Goal: Task Accomplishment & Management: Manage account settings

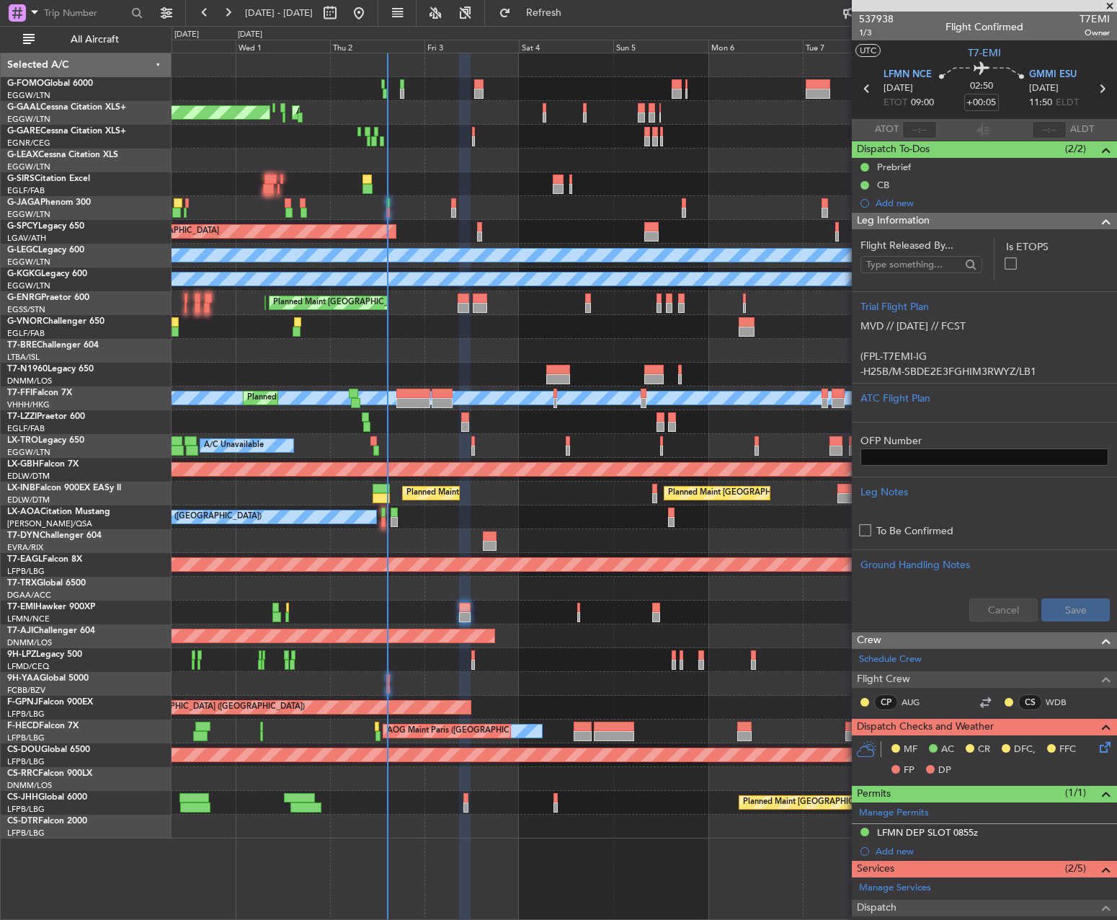
click at [401, 327] on div "AOG Maint Dusseldorf Planned [GEOGRAPHIC_DATA] Owner Owner A/C Unavailable Plan…" at bounding box center [644, 445] width 945 height 785
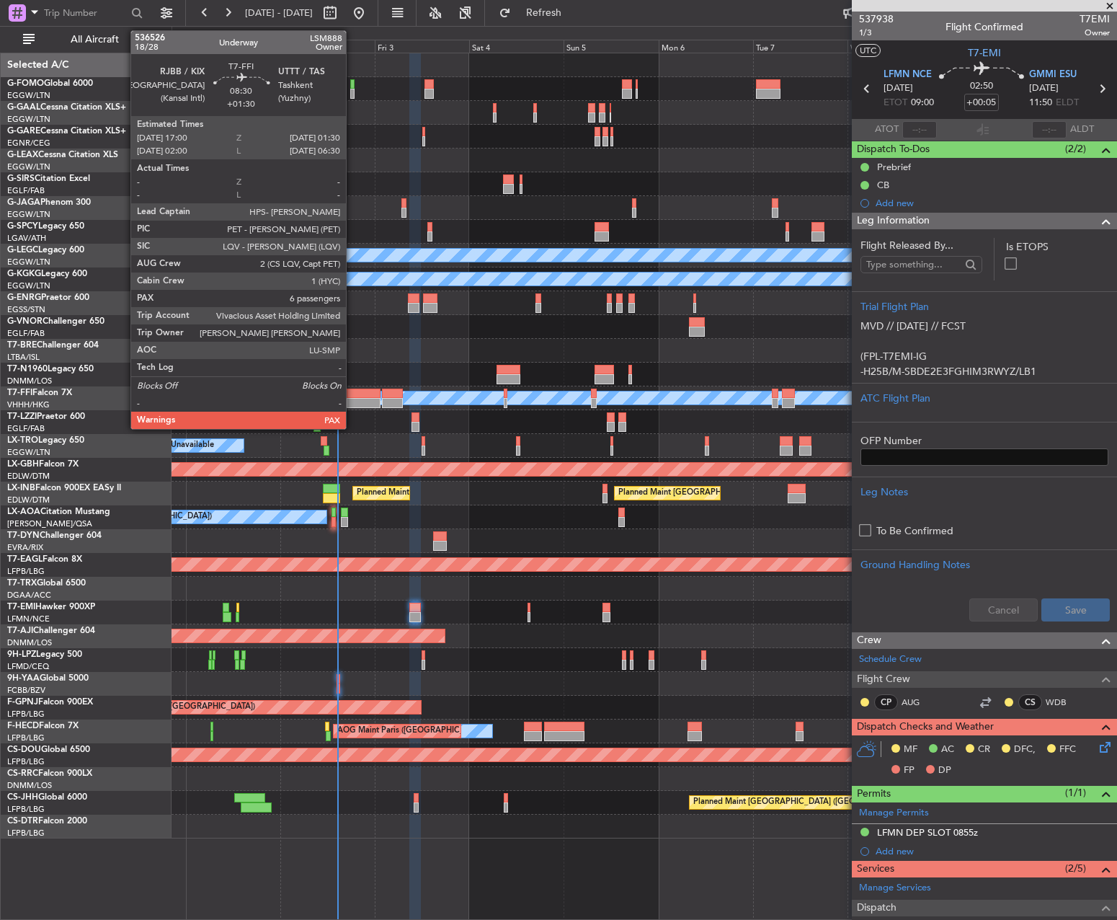
click at [352, 396] on div at bounding box center [364, 393] width 34 height 10
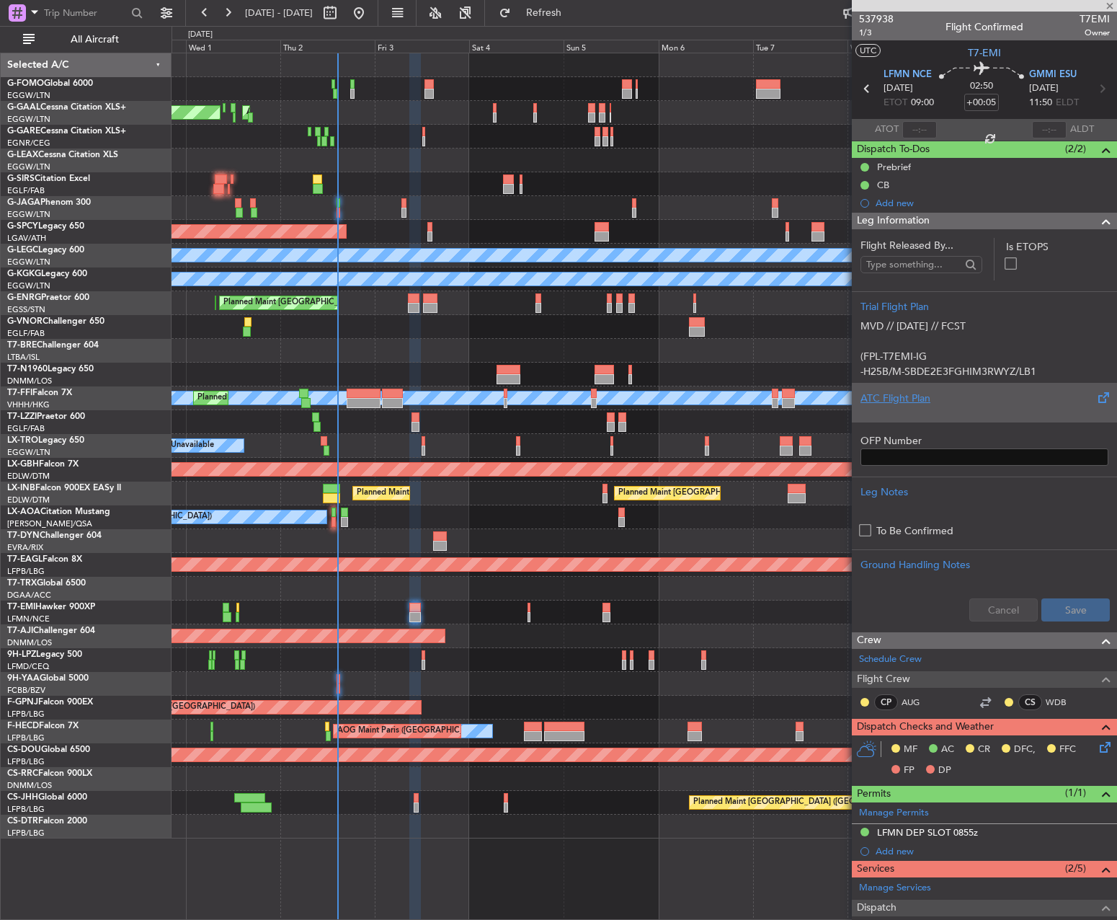
type input "+01:30"
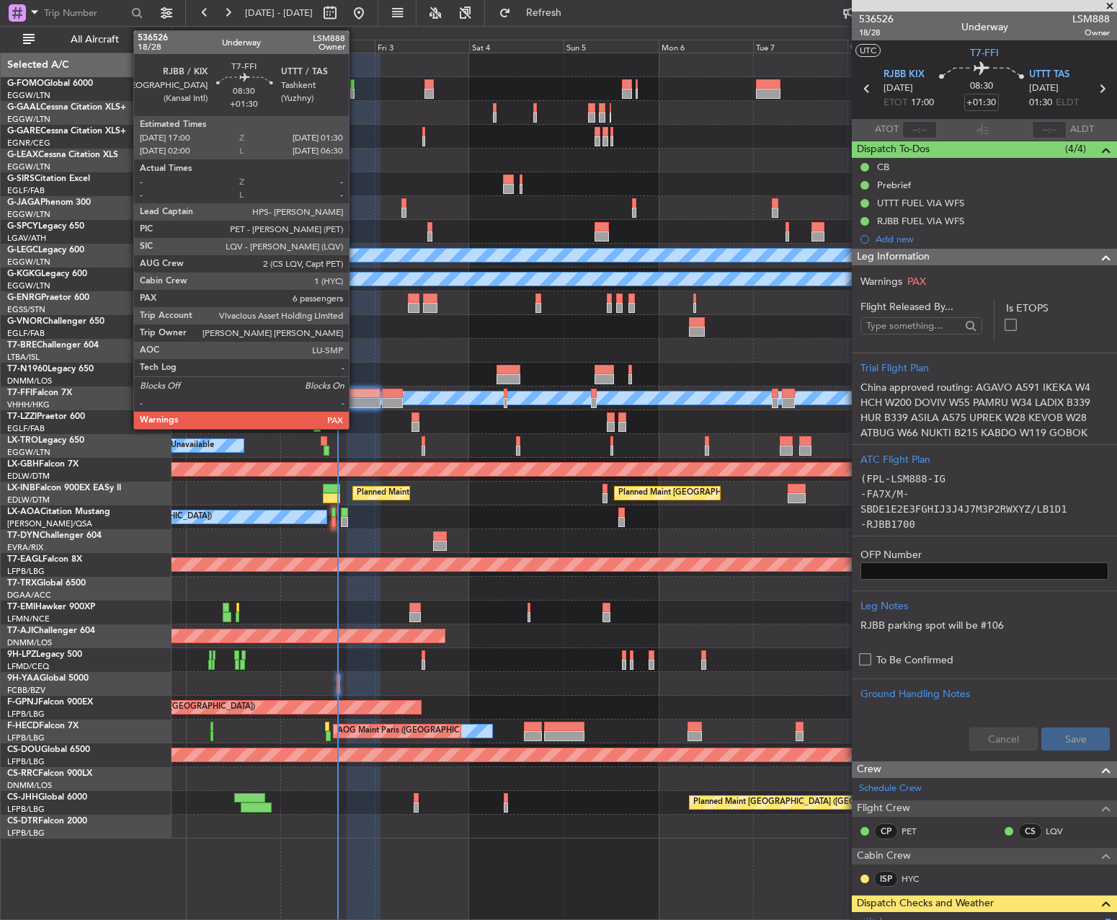
click at [355, 399] on div at bounding box center [364, 403] width 34 height 10
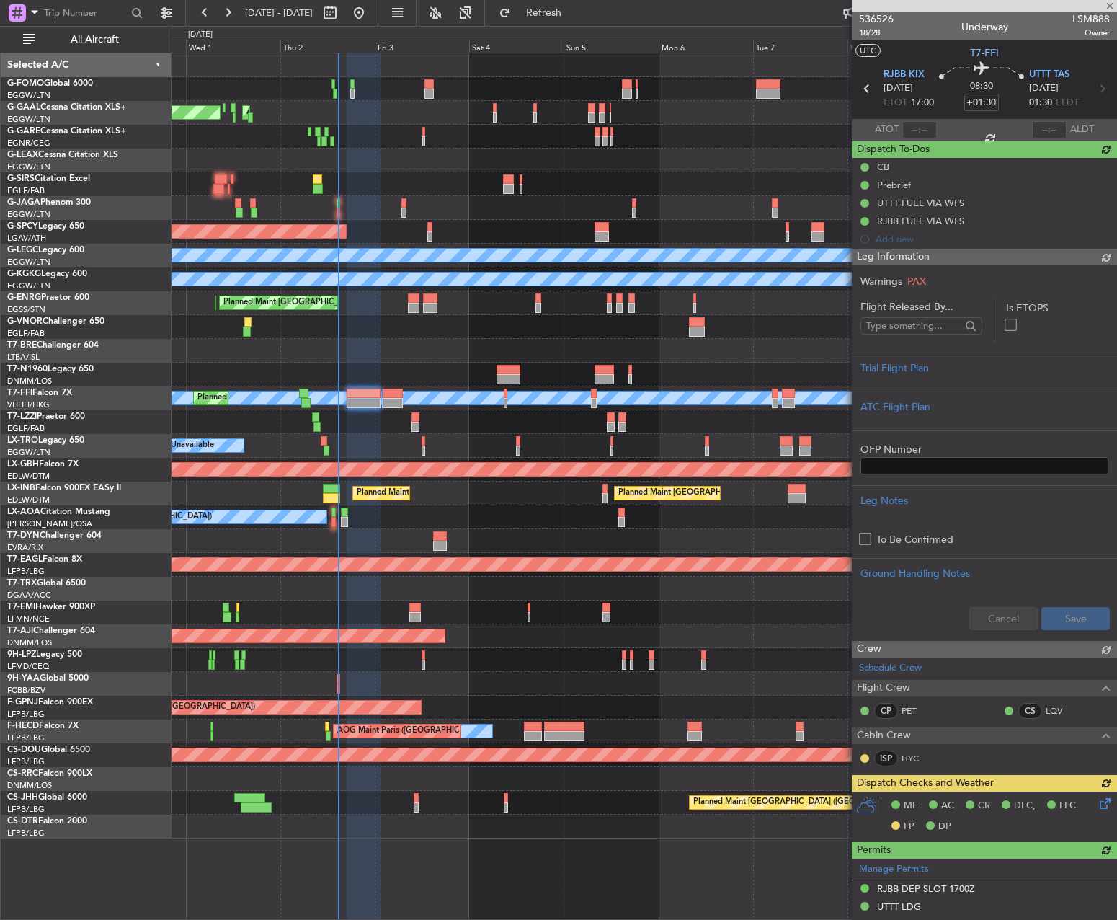
type input "6"
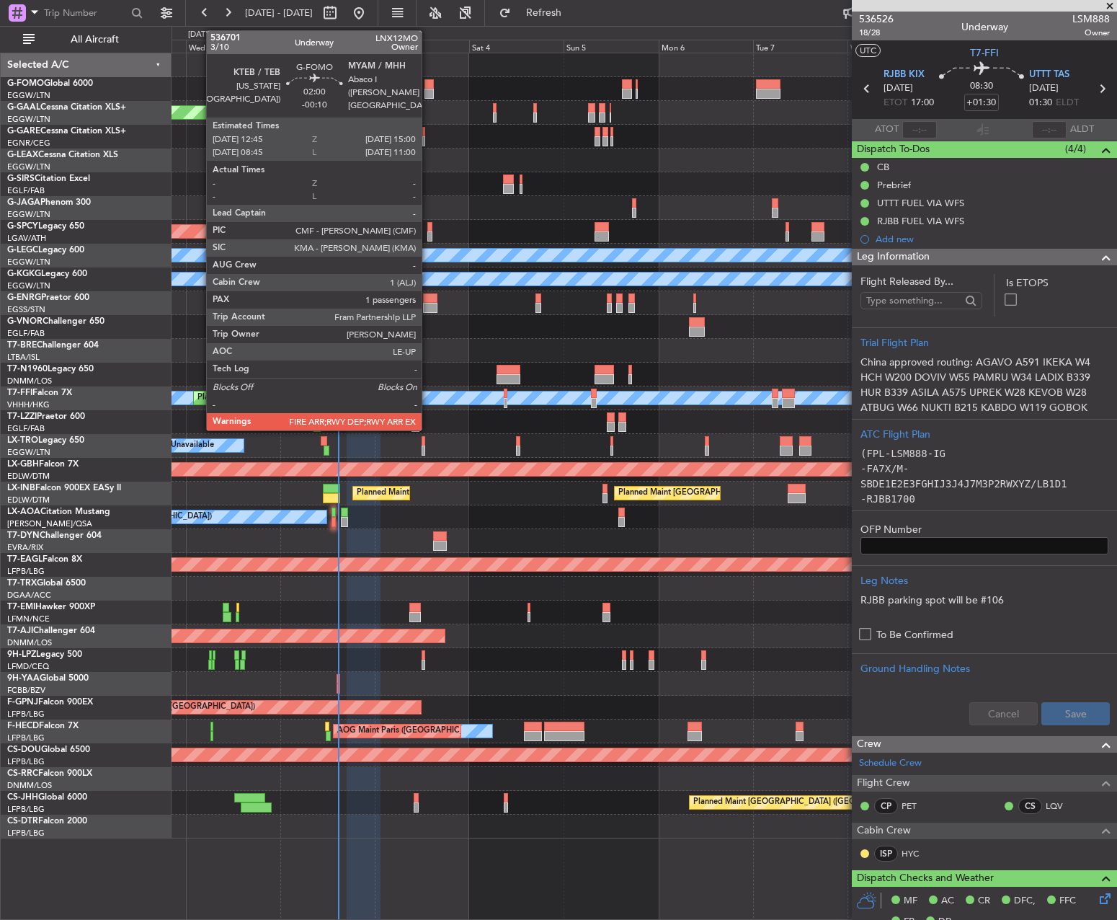
click at [428, 83] on div at bounding box center [428, 84] width 9 height 10
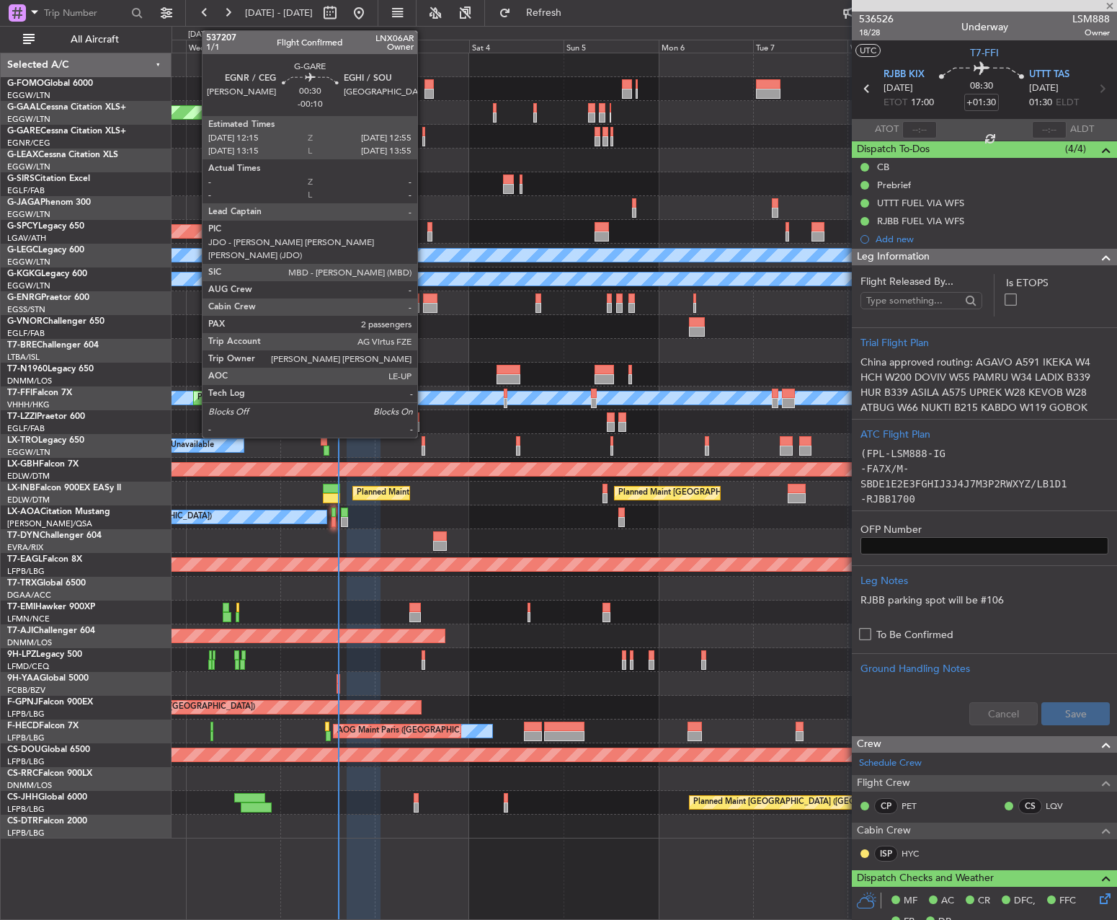
type input "-00:10"
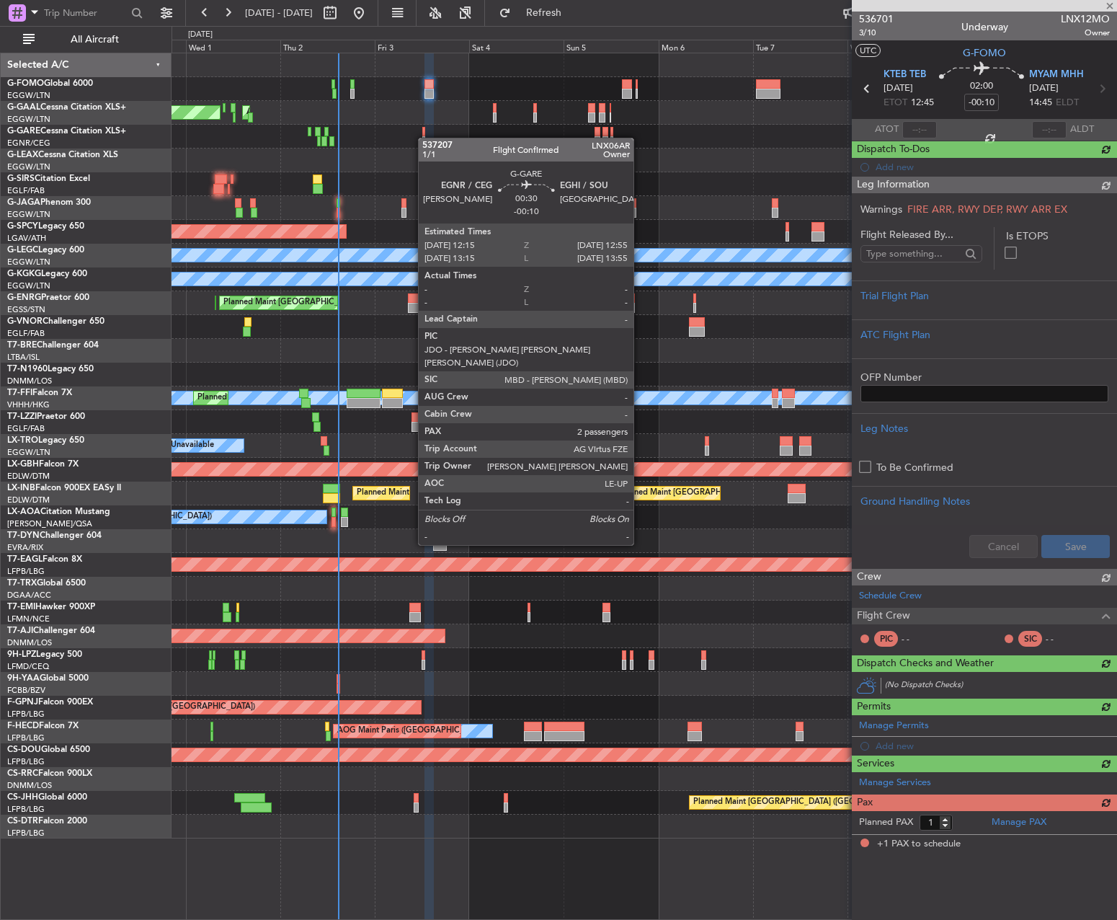
click at [425, 139] on div at bounding box center [644, 137] width 945 height 24
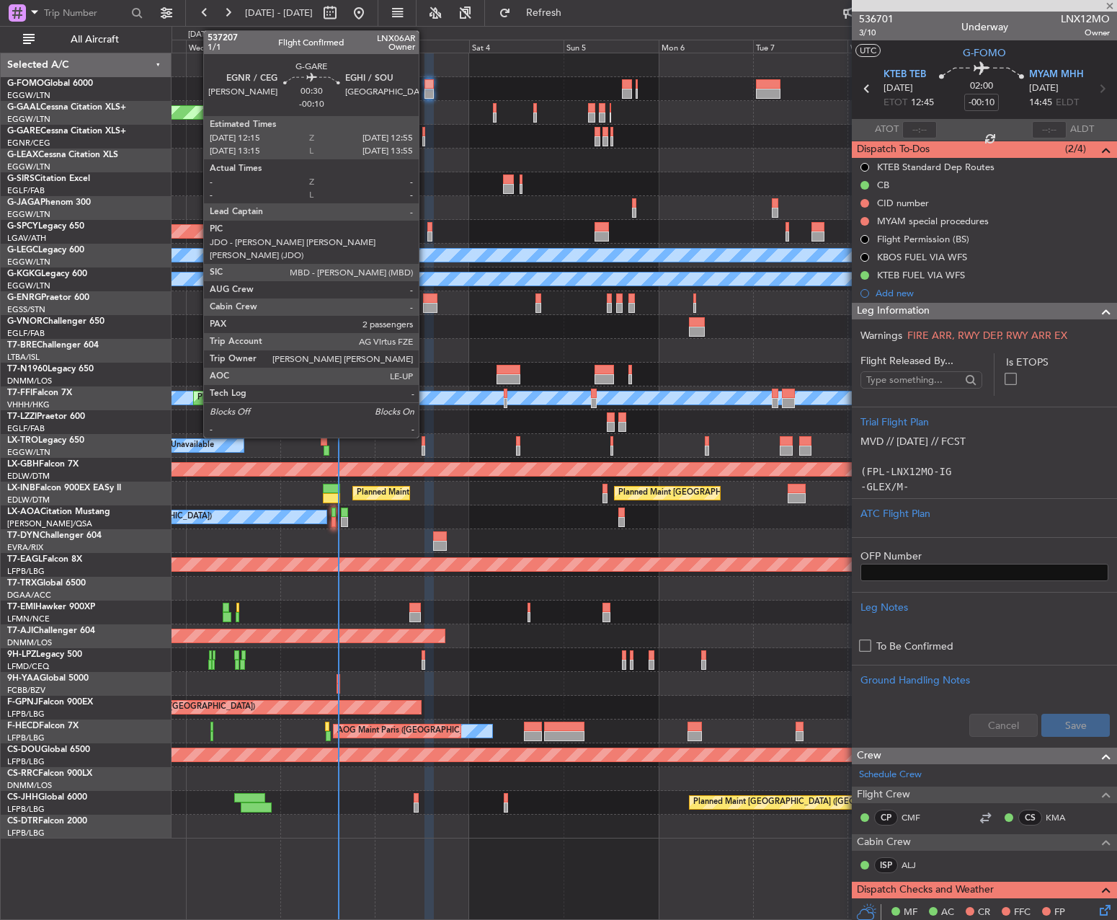
click at [425, 133] on div at bounding box center [423, 132] width 3 height 10
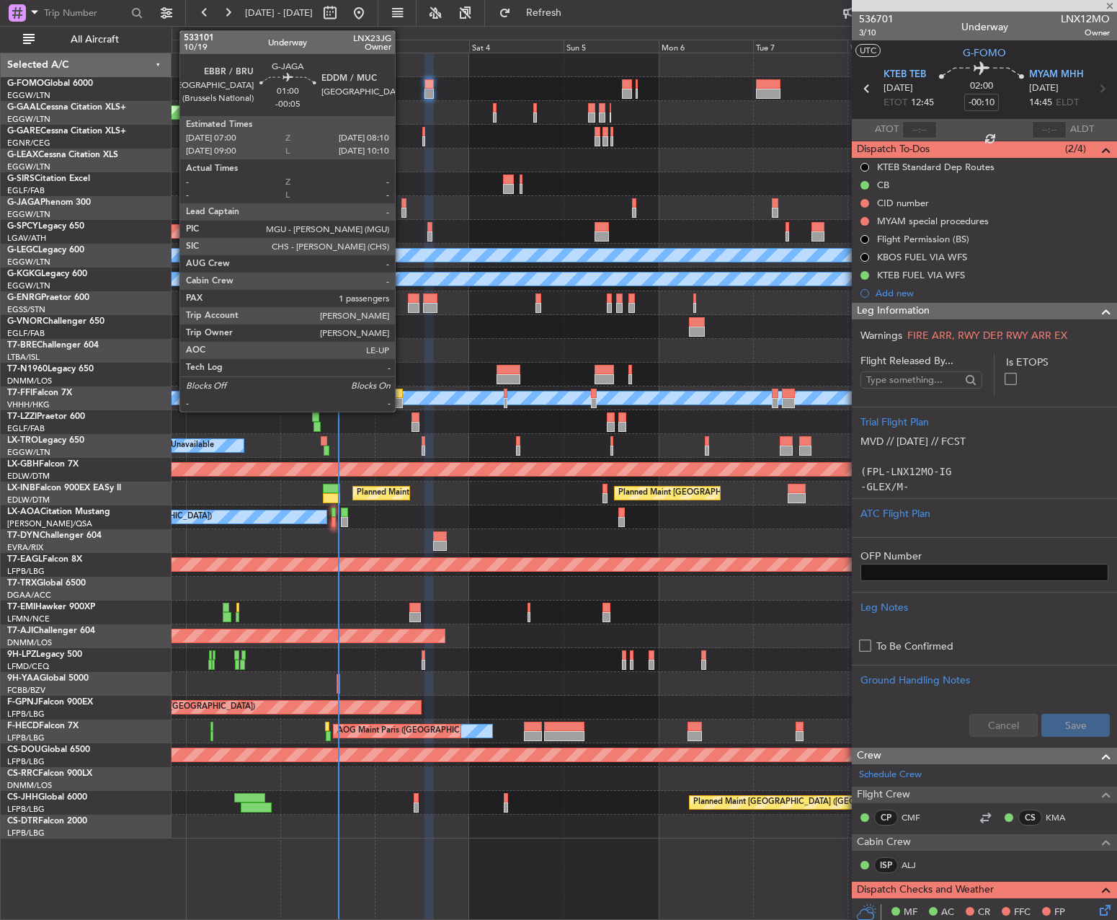
type input "2"
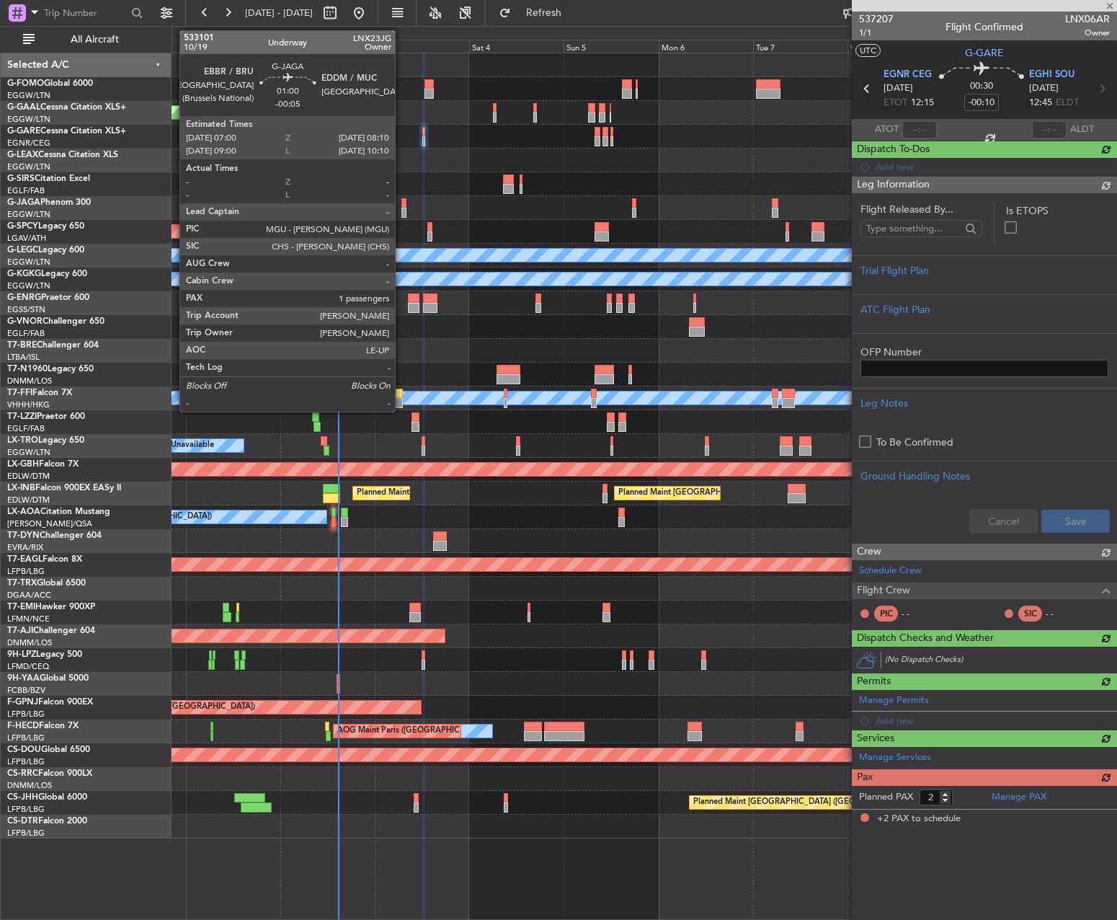
click at [401, 207] on div at bounding box center [403, 203] width 5 height 10
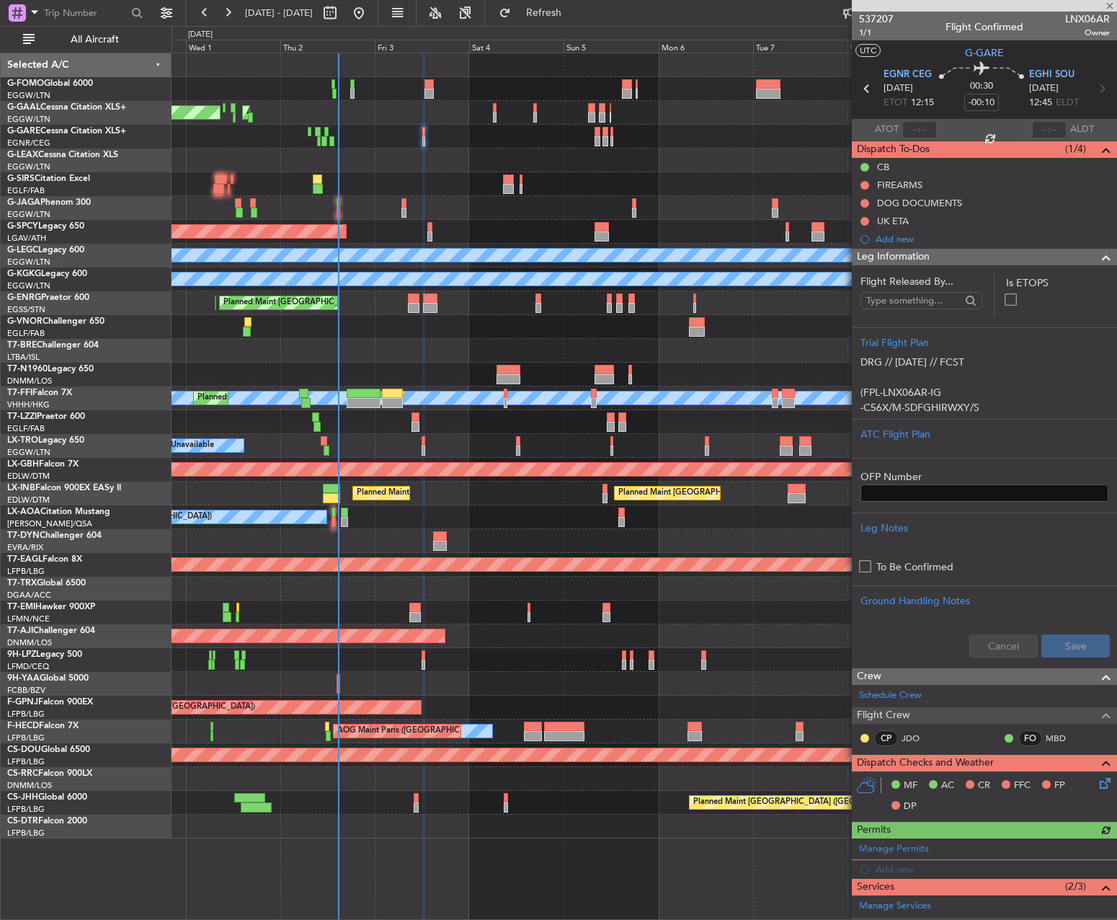
type input "-00:05"
type input "1"
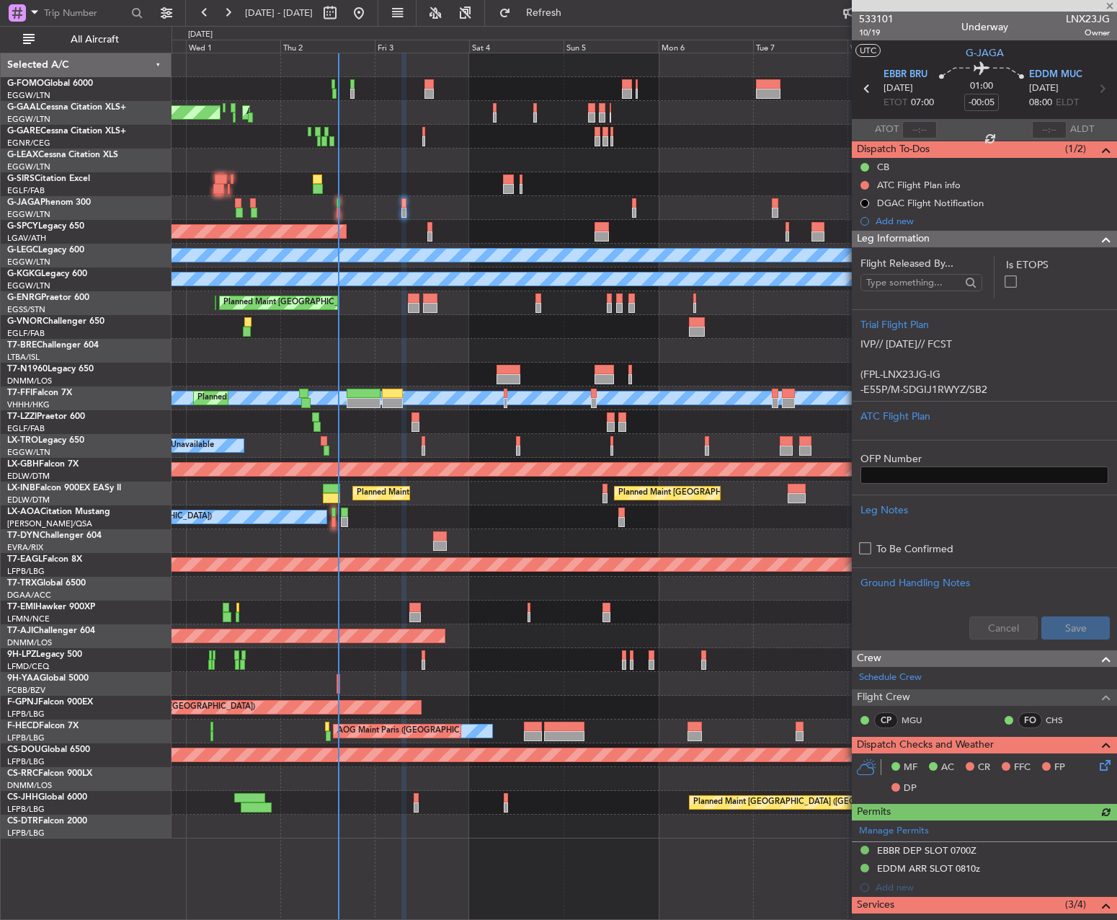
scroll to position [338, 0]
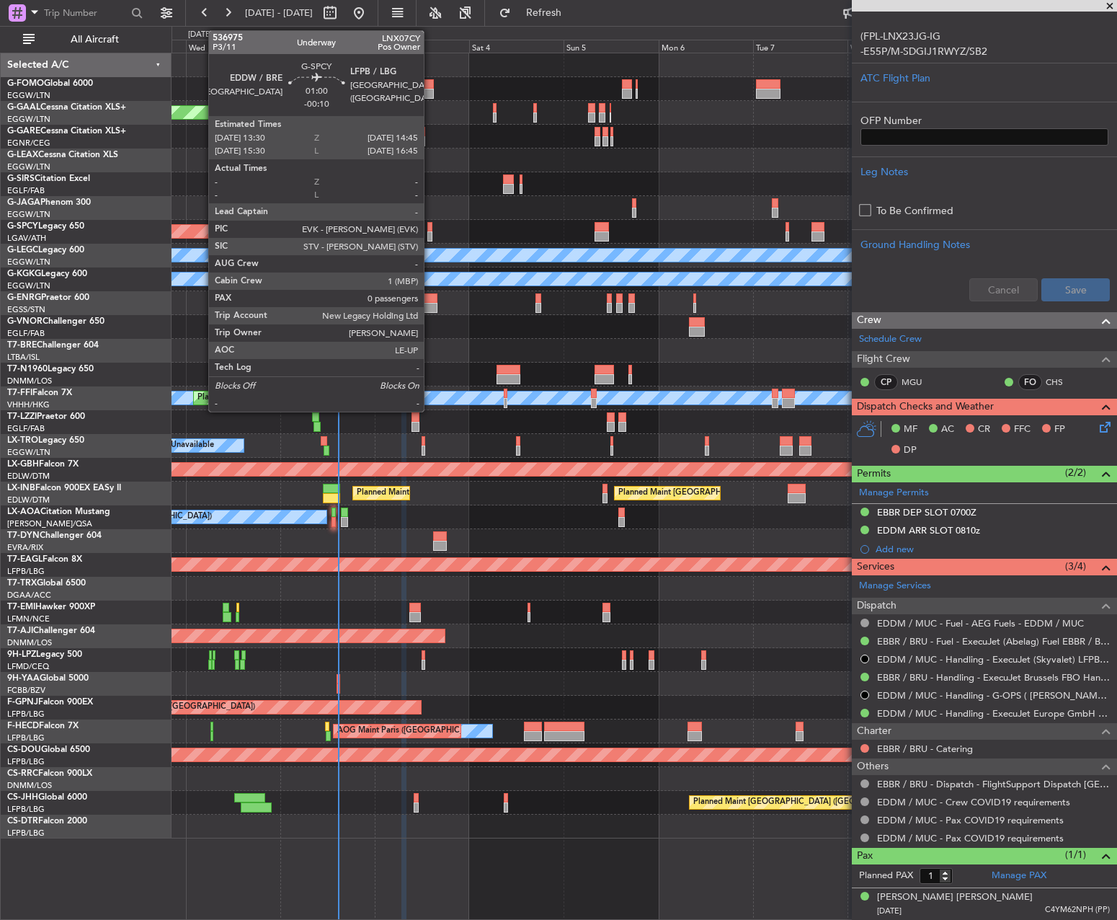
click at [430, 228] on div at bounding box center [429, 227] width 5 height 10
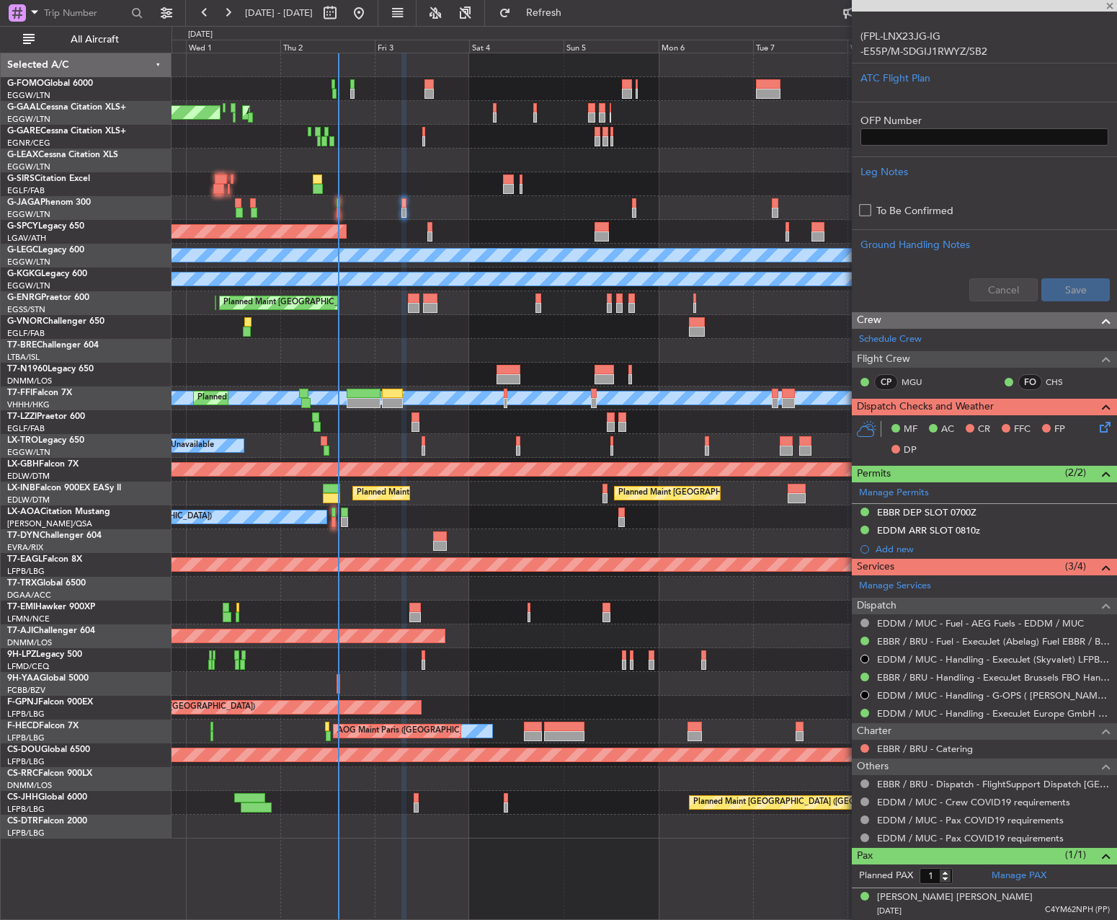
type input "-00:10"
type input "0"
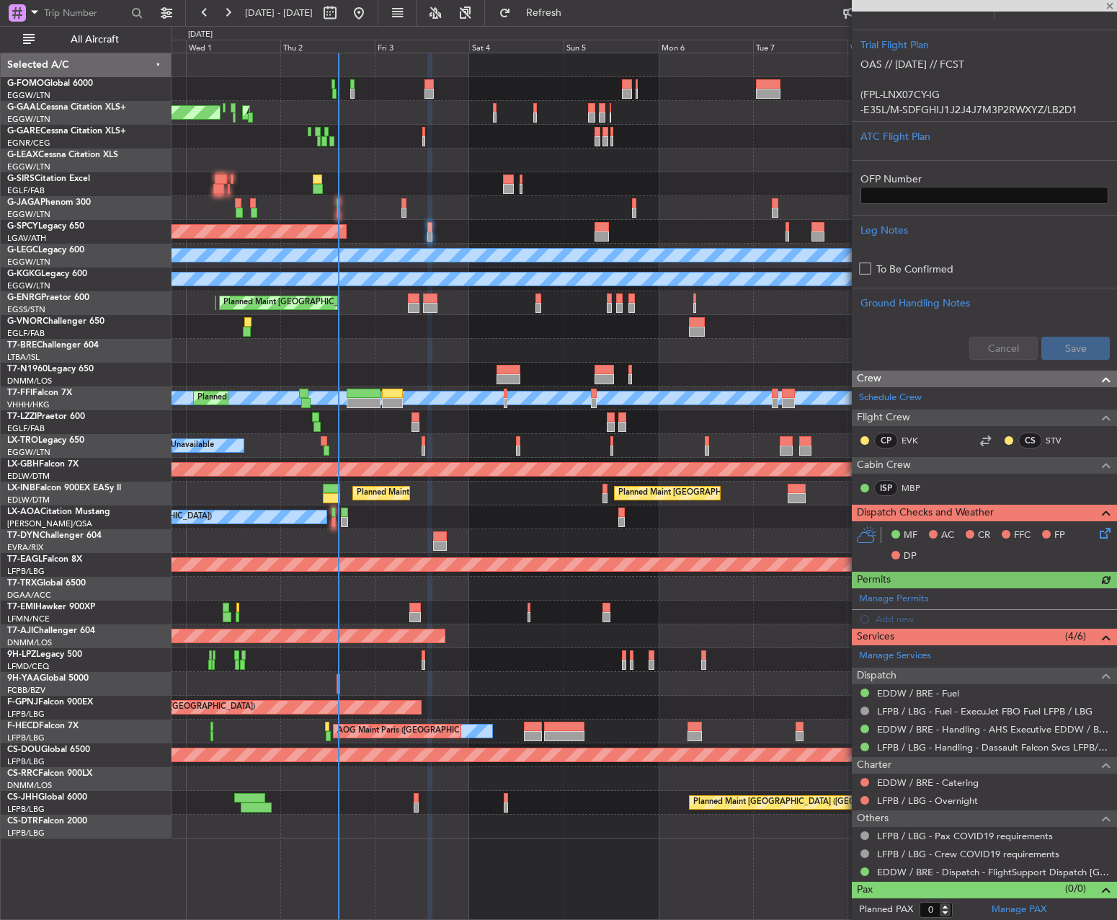
scroll to position [317, 0]
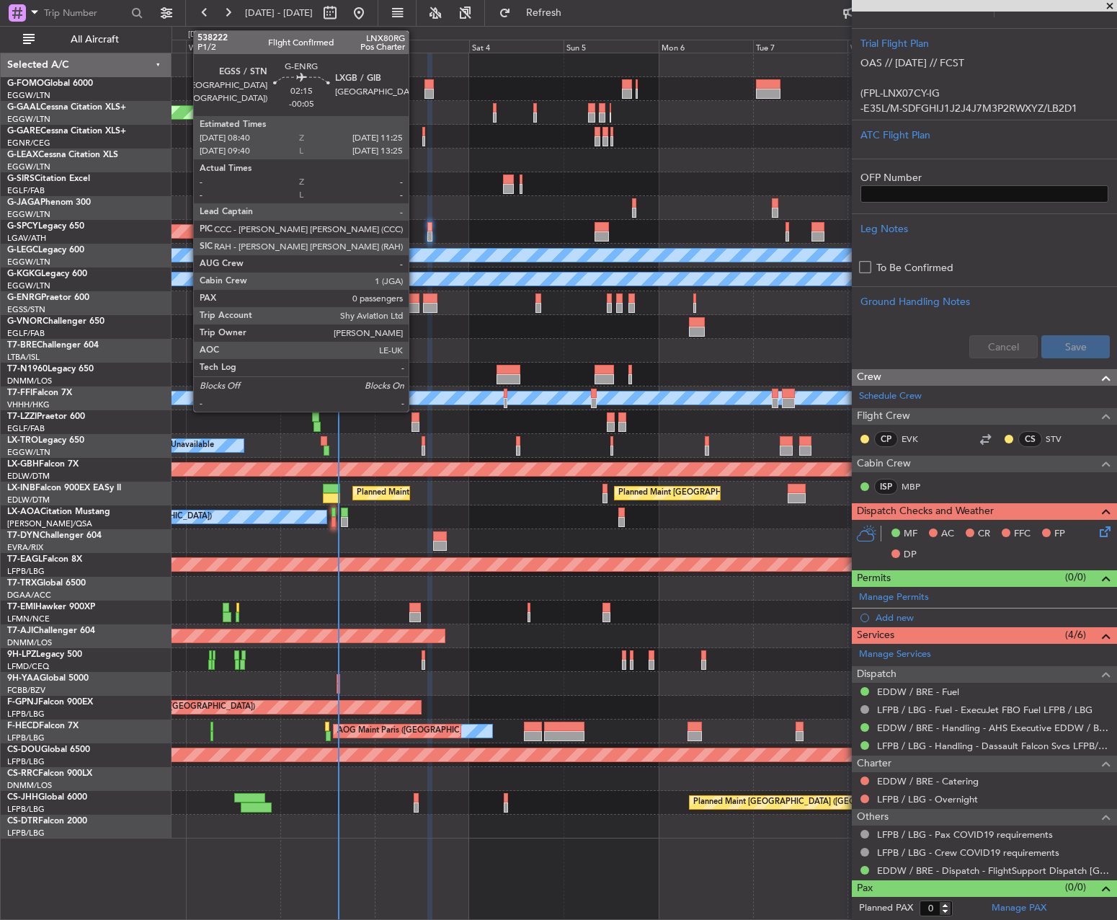
click at [415, 306] on div at bounding box center [414, 308] width 12 height 10
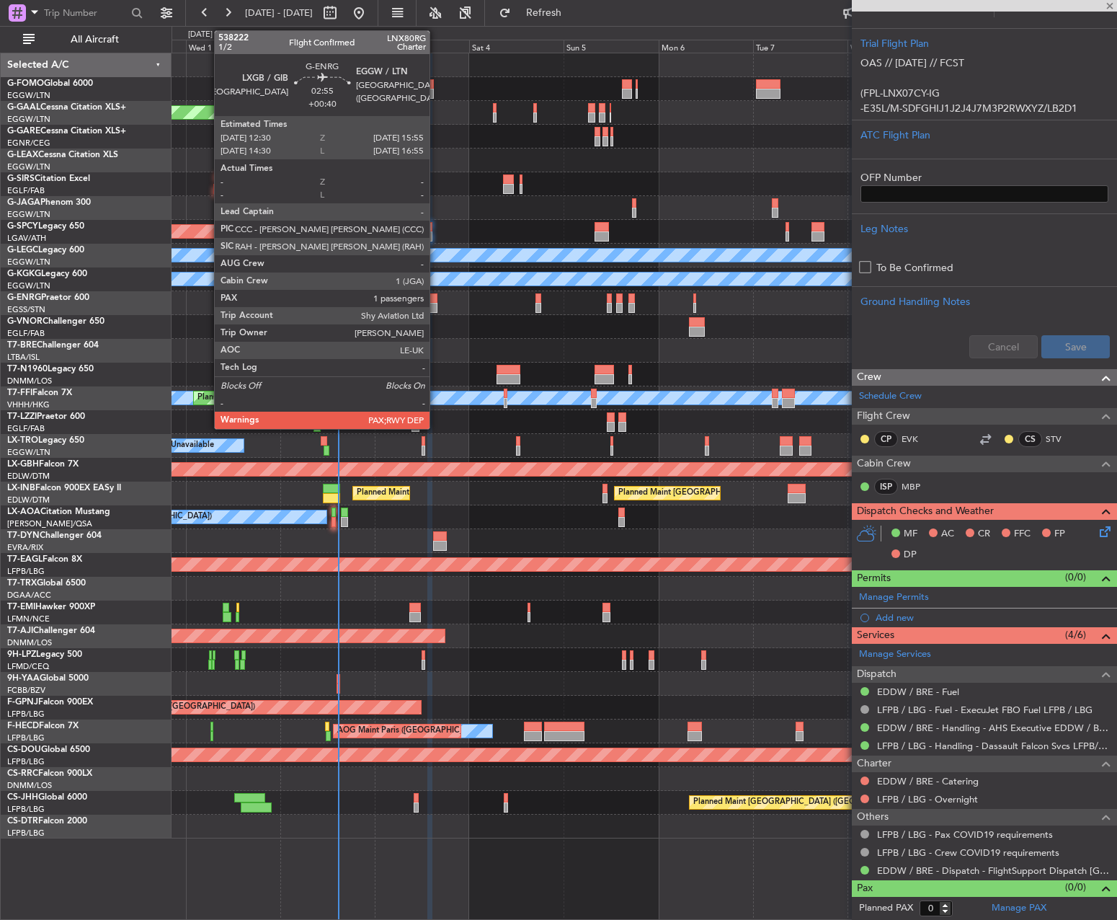
scroll to position [0, 0]
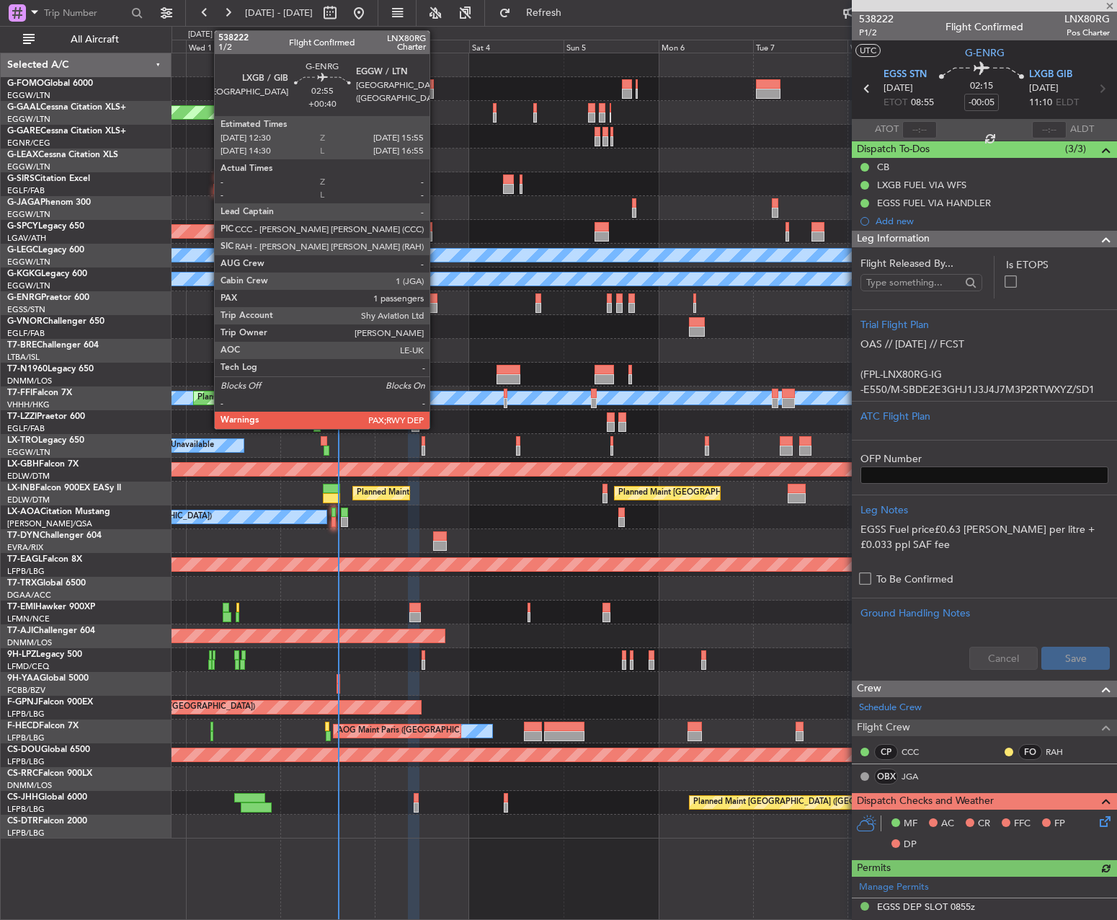
click at [436, 302] on div at bounding box center [430, 298] width 14 height 10
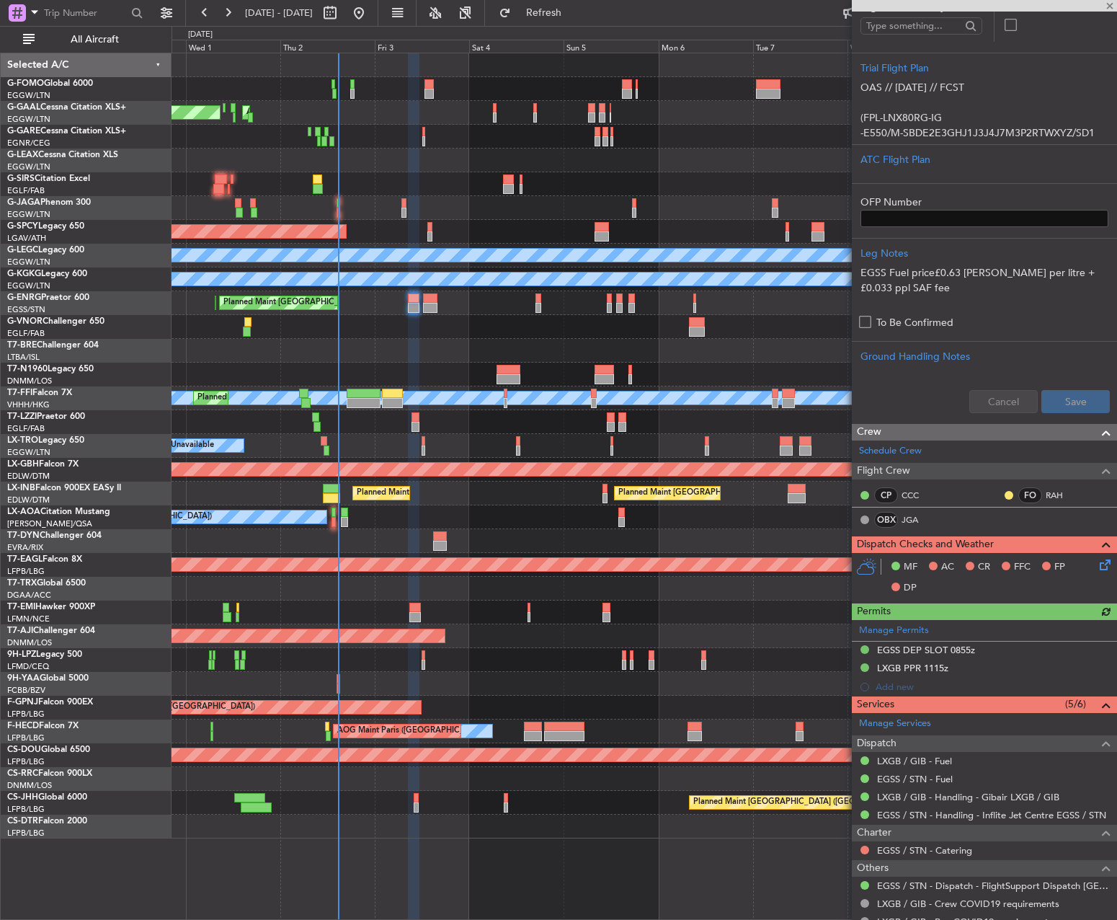
scroll to position [326, 0]
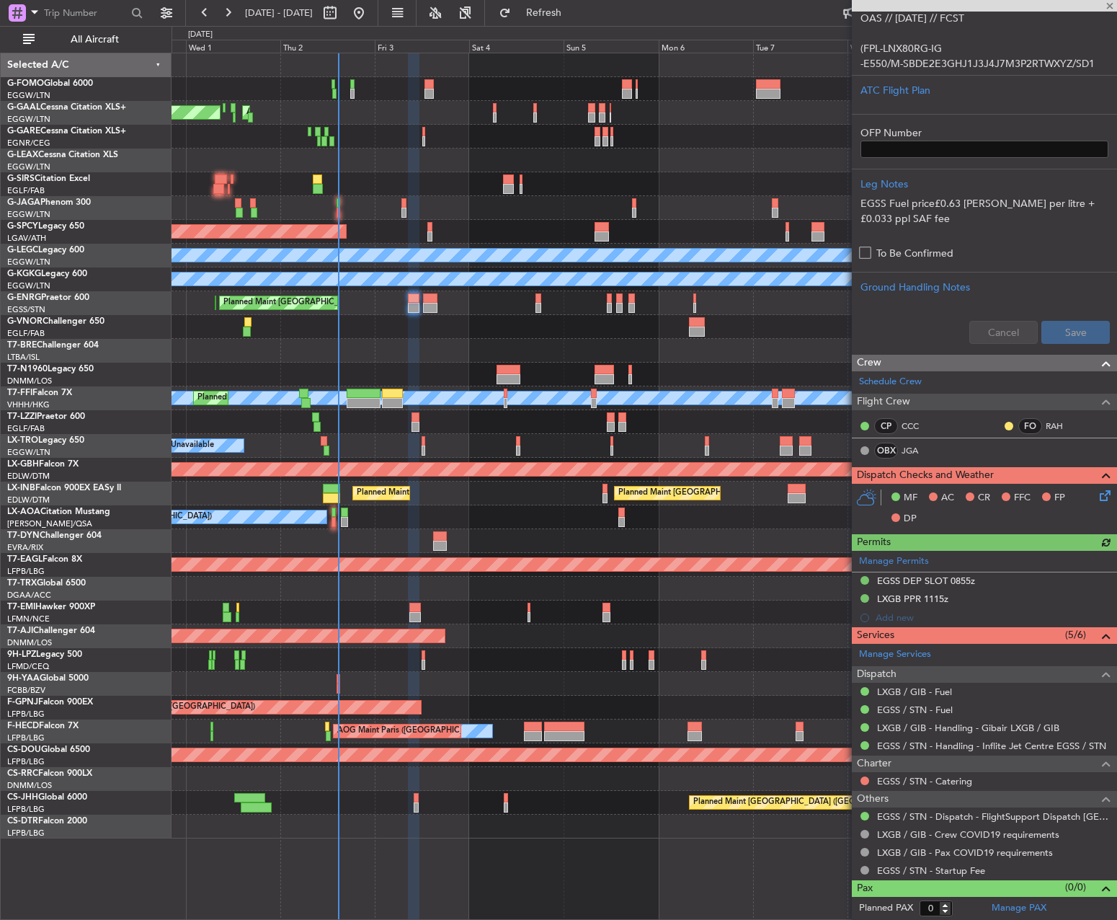
type input "+00:40"
type input "4"
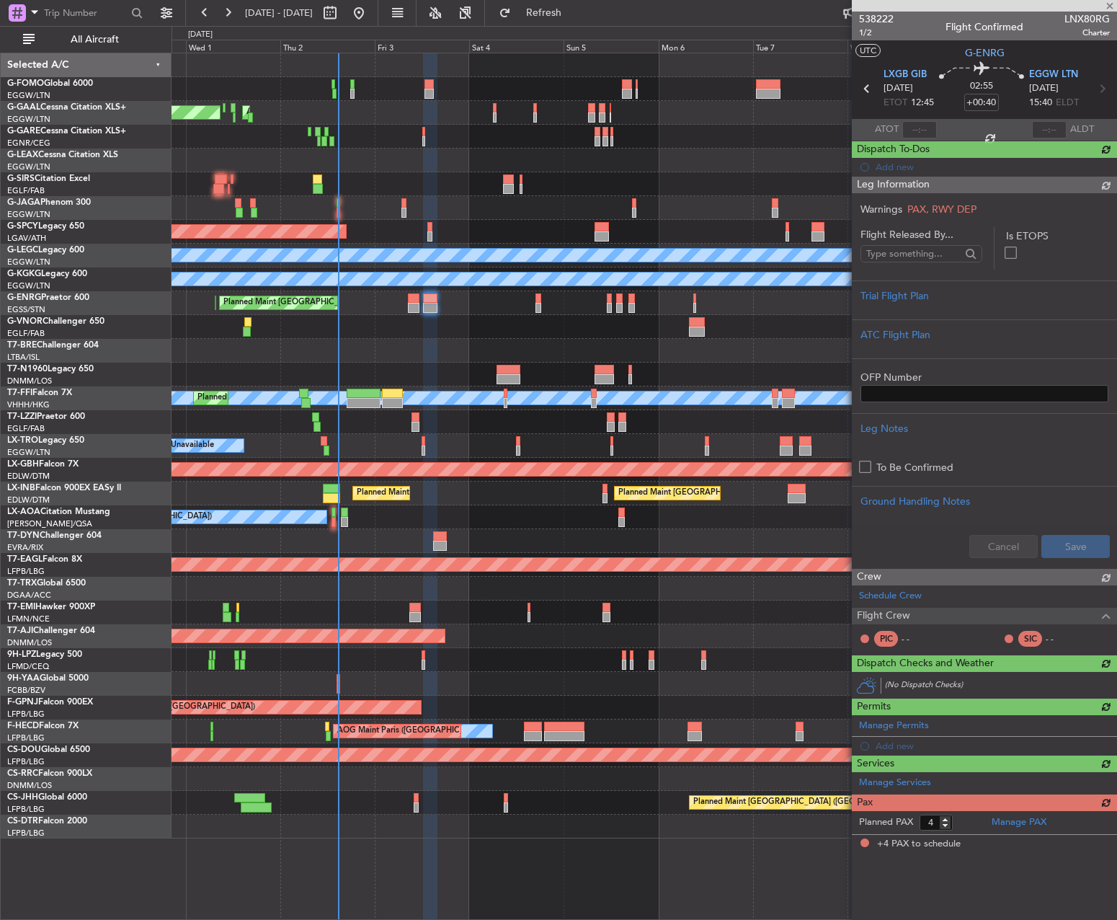
scroll to position [0, 0]
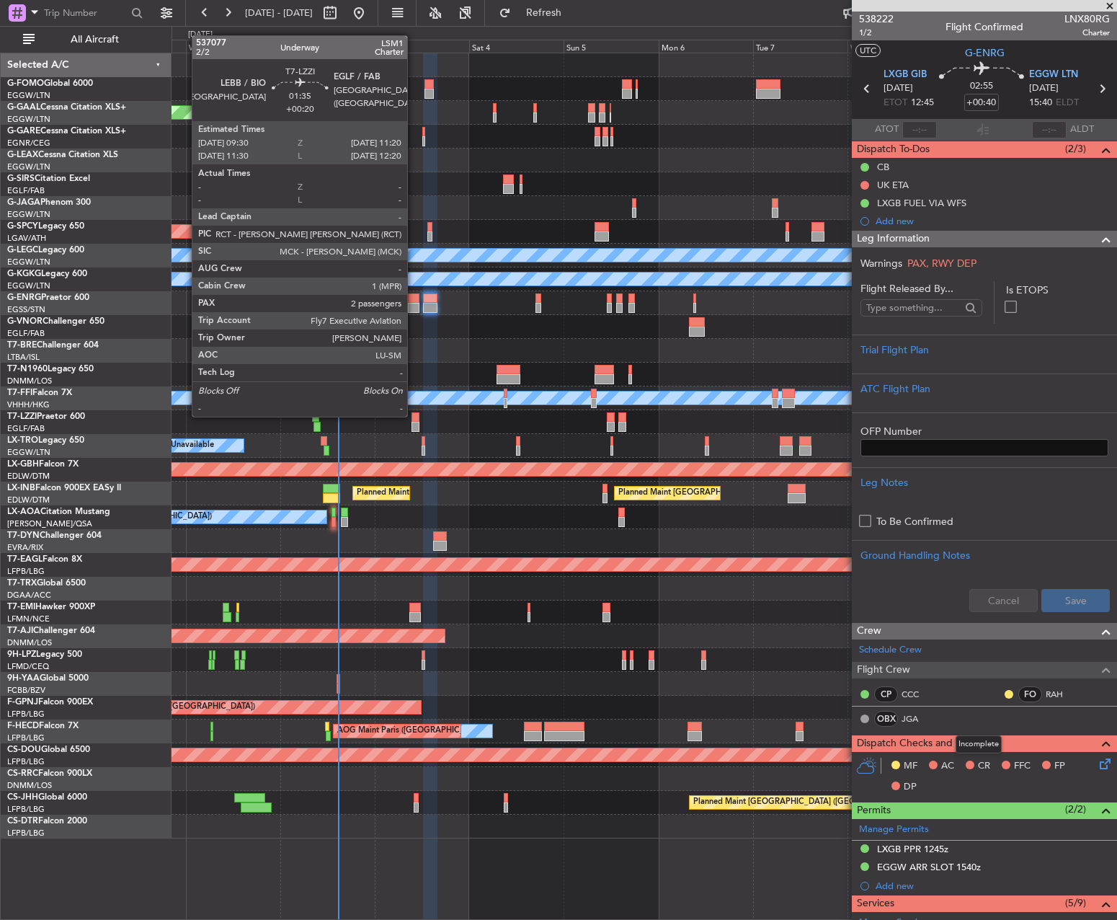
click at [414, 415] on div at bounding box center [416, 417] width 8 height 10
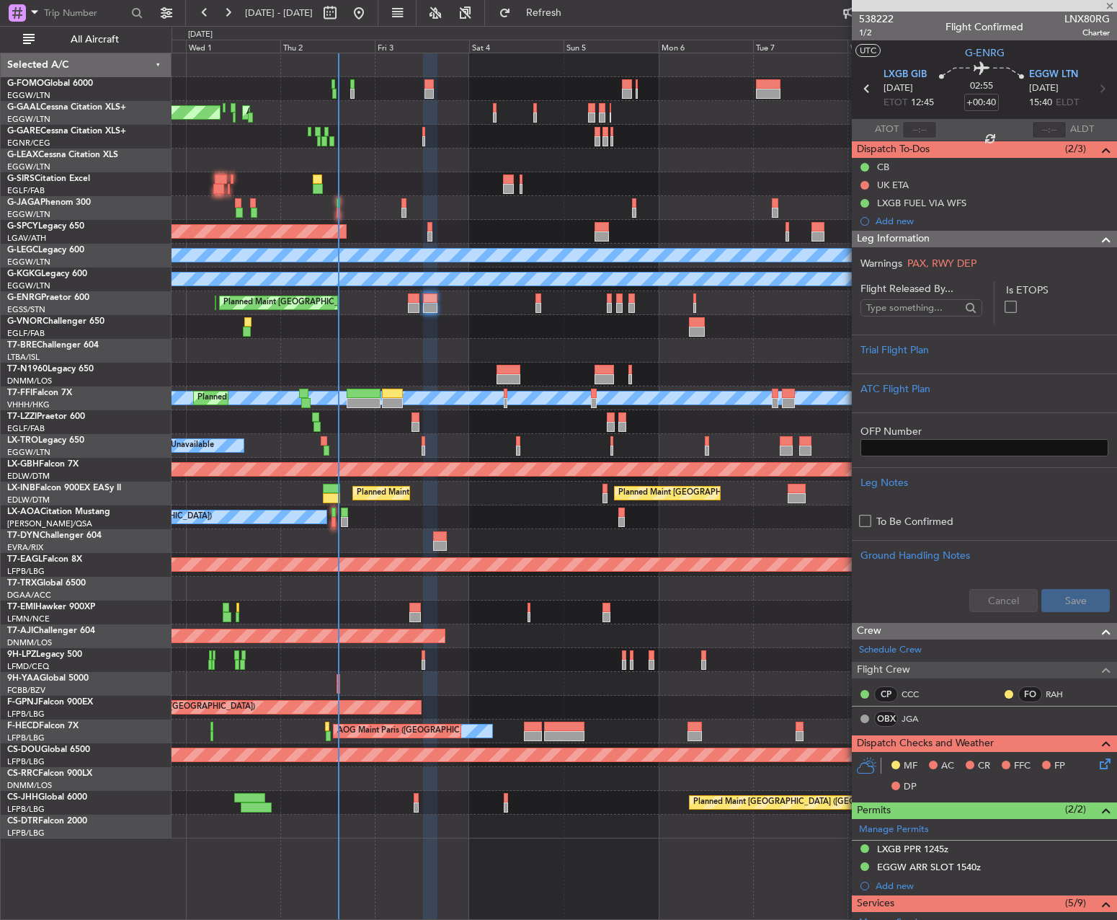
type input "+00:20"
type input "2"
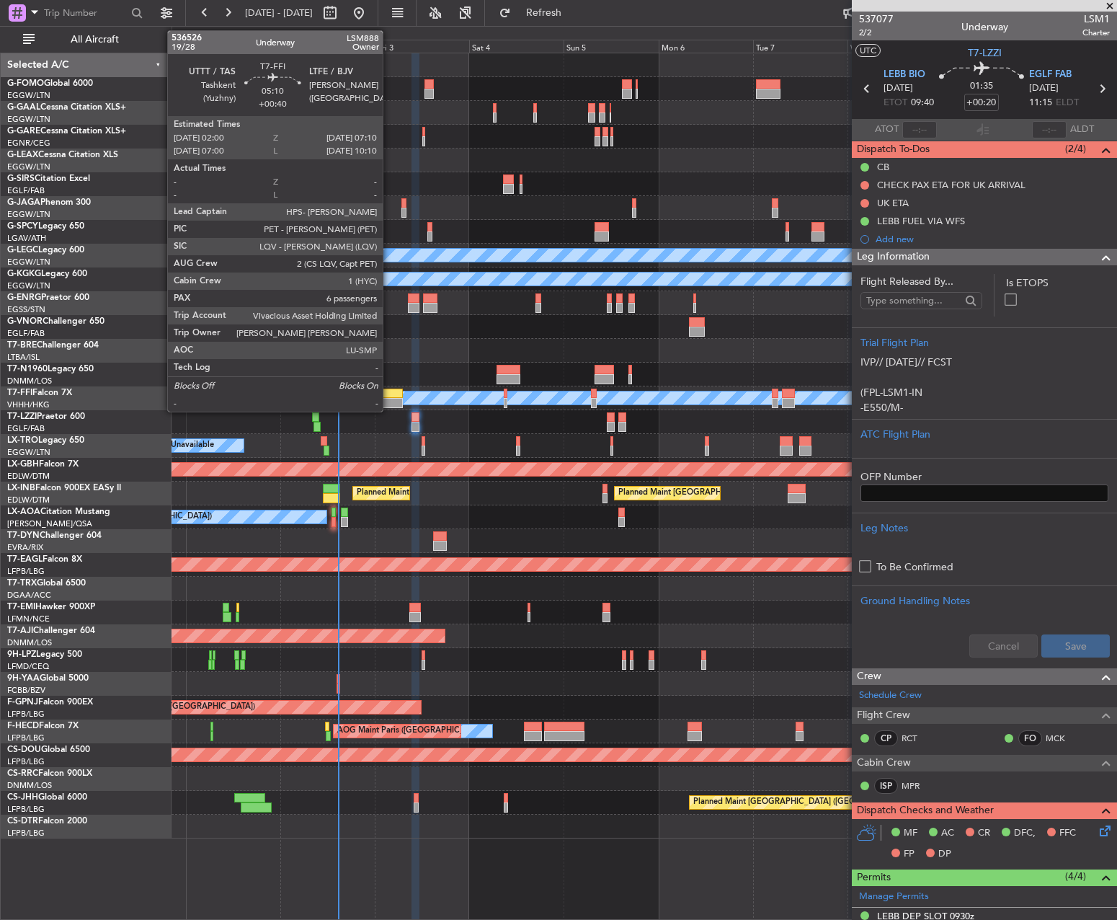
click at [389, 400] on div at bounding box center [392, 403] width 21 height 10
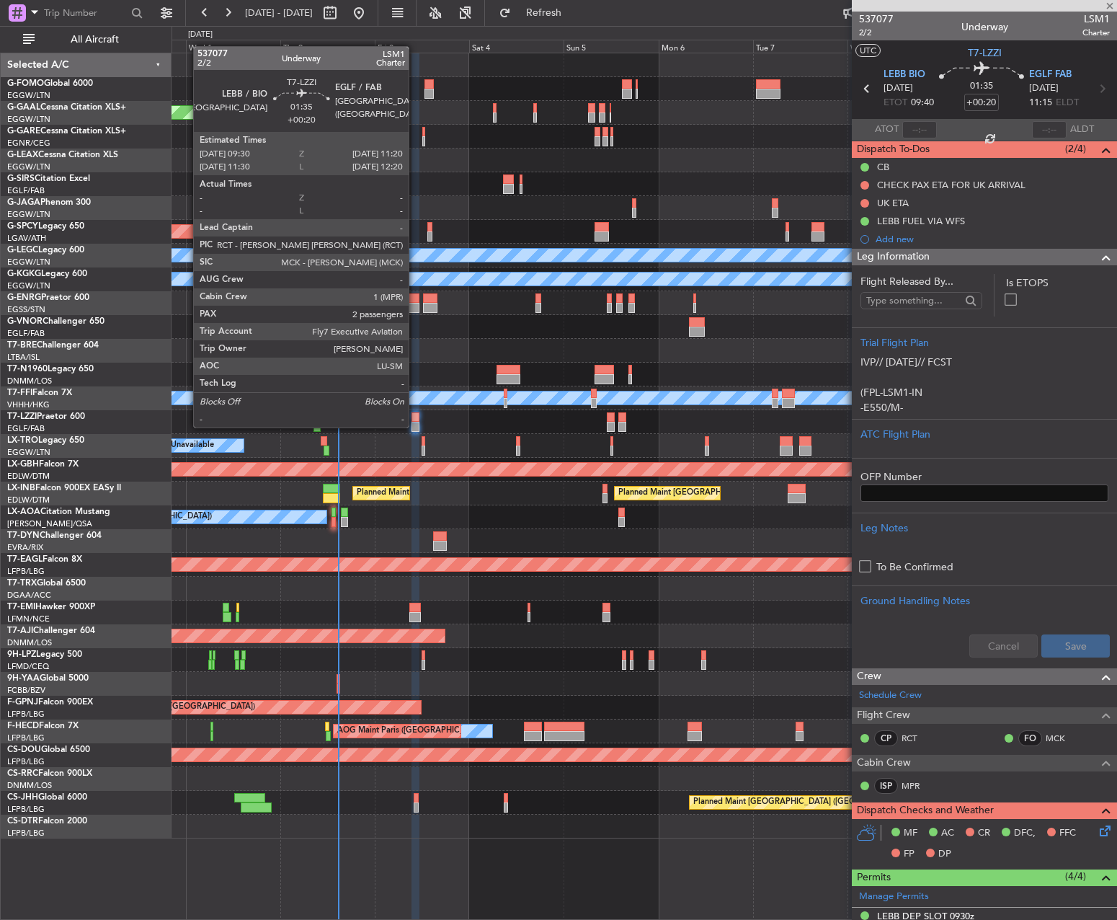
type input "+00:40"
type input "6"
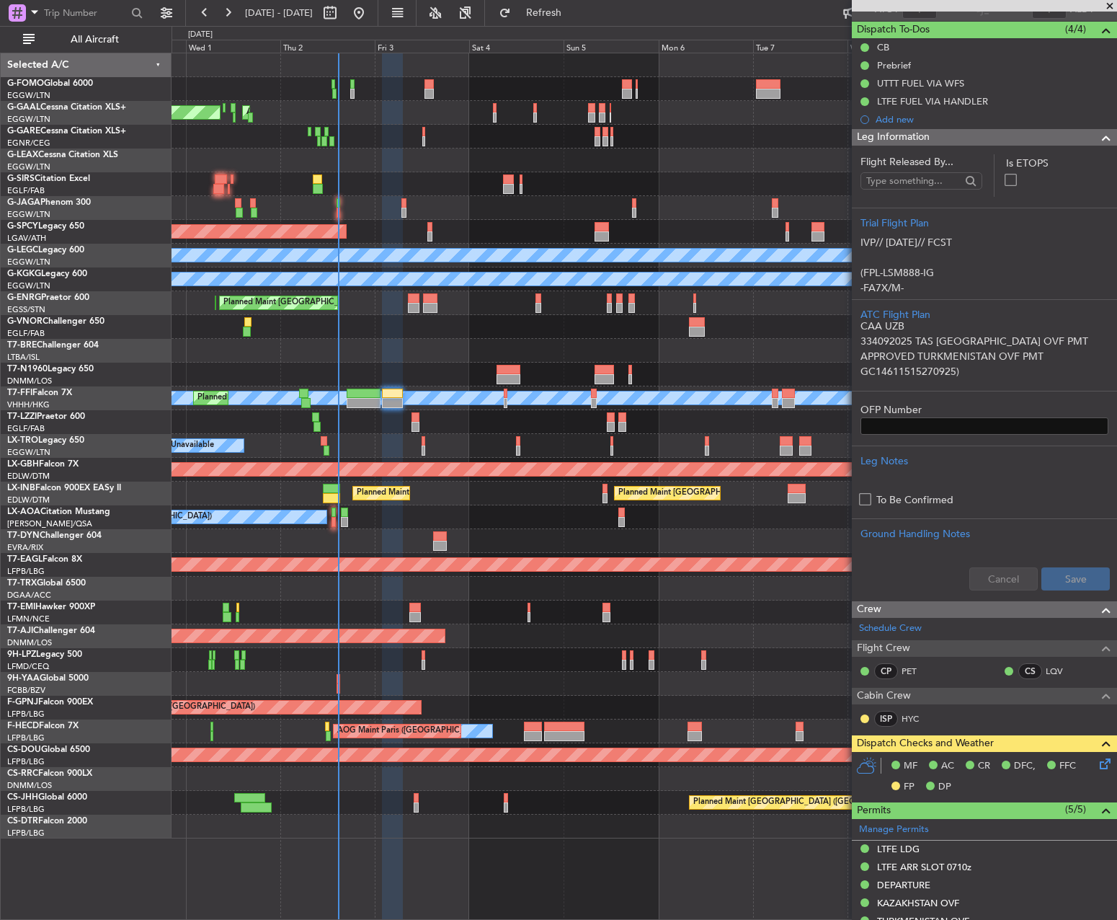
scroll to position [144, 0]
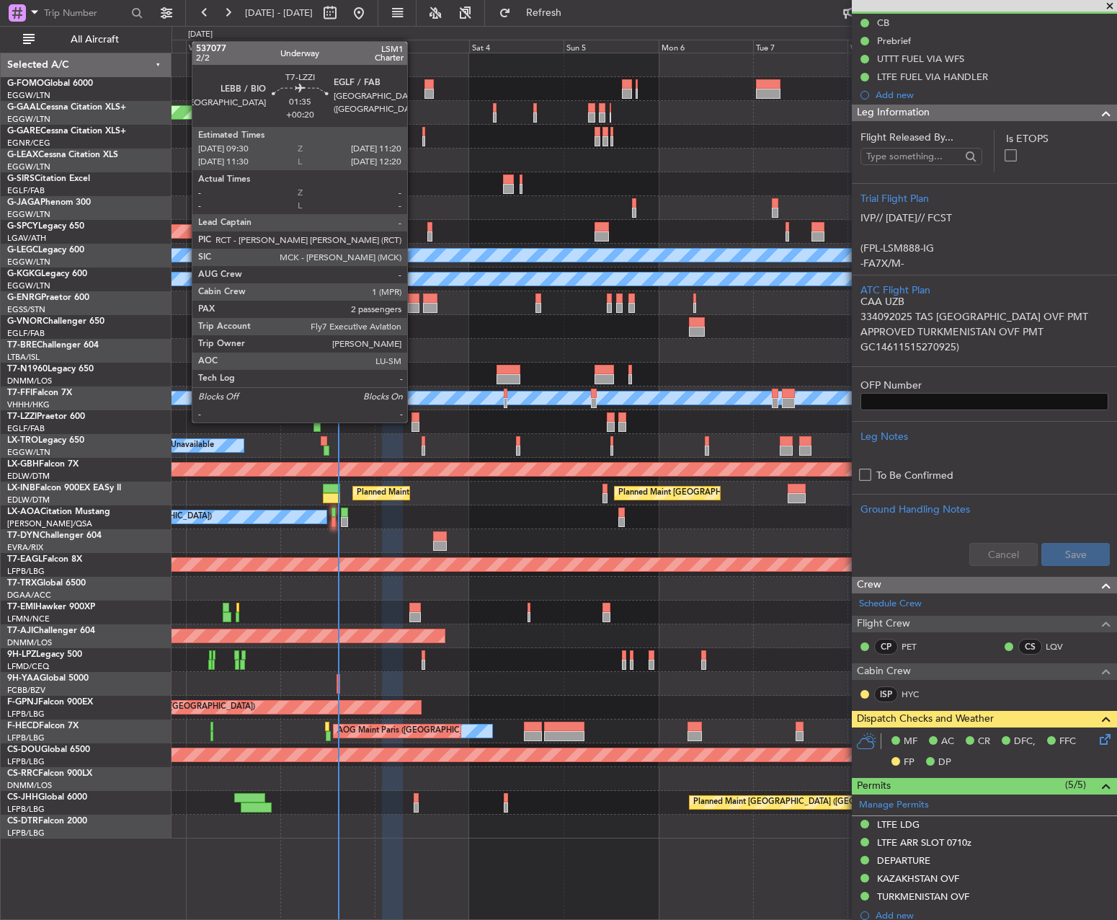
click at [414, 421] on div at bounding box center [416, 417] width 8 height 10
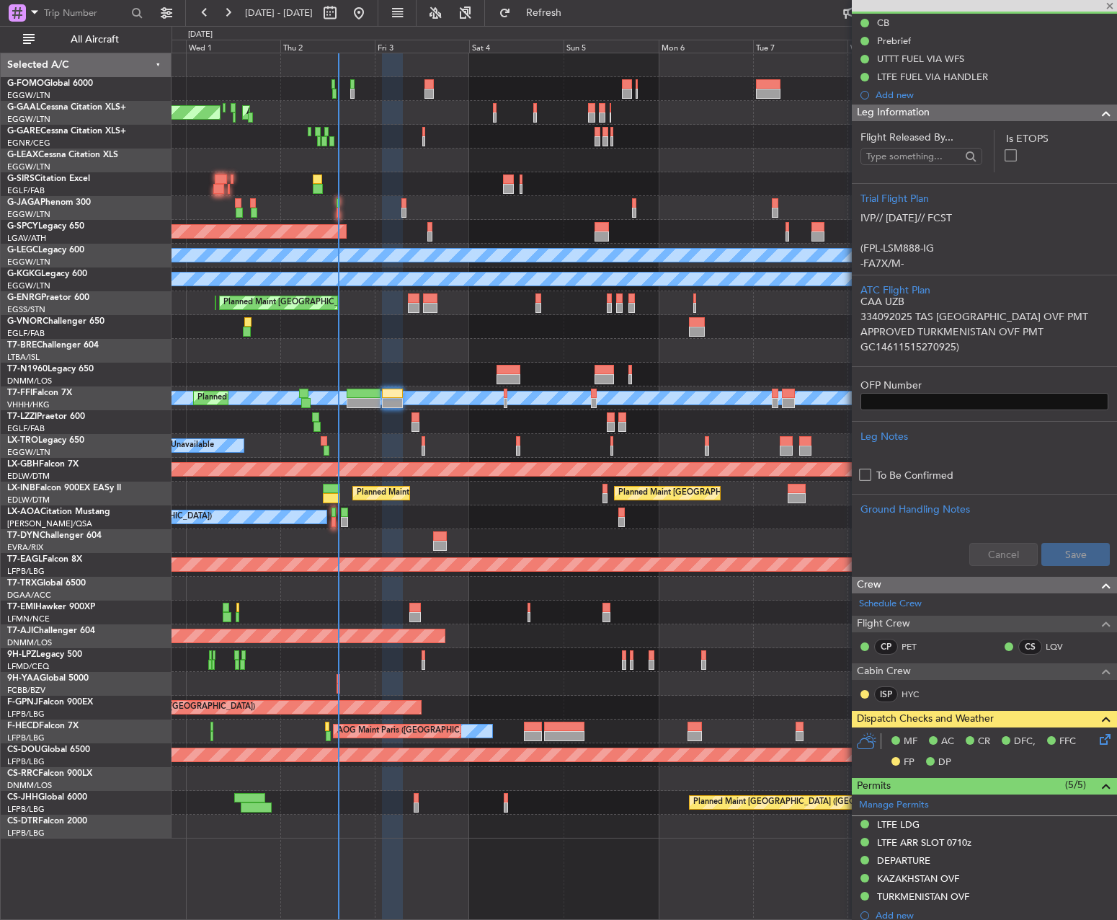
type input "+00:20"
type input "2"
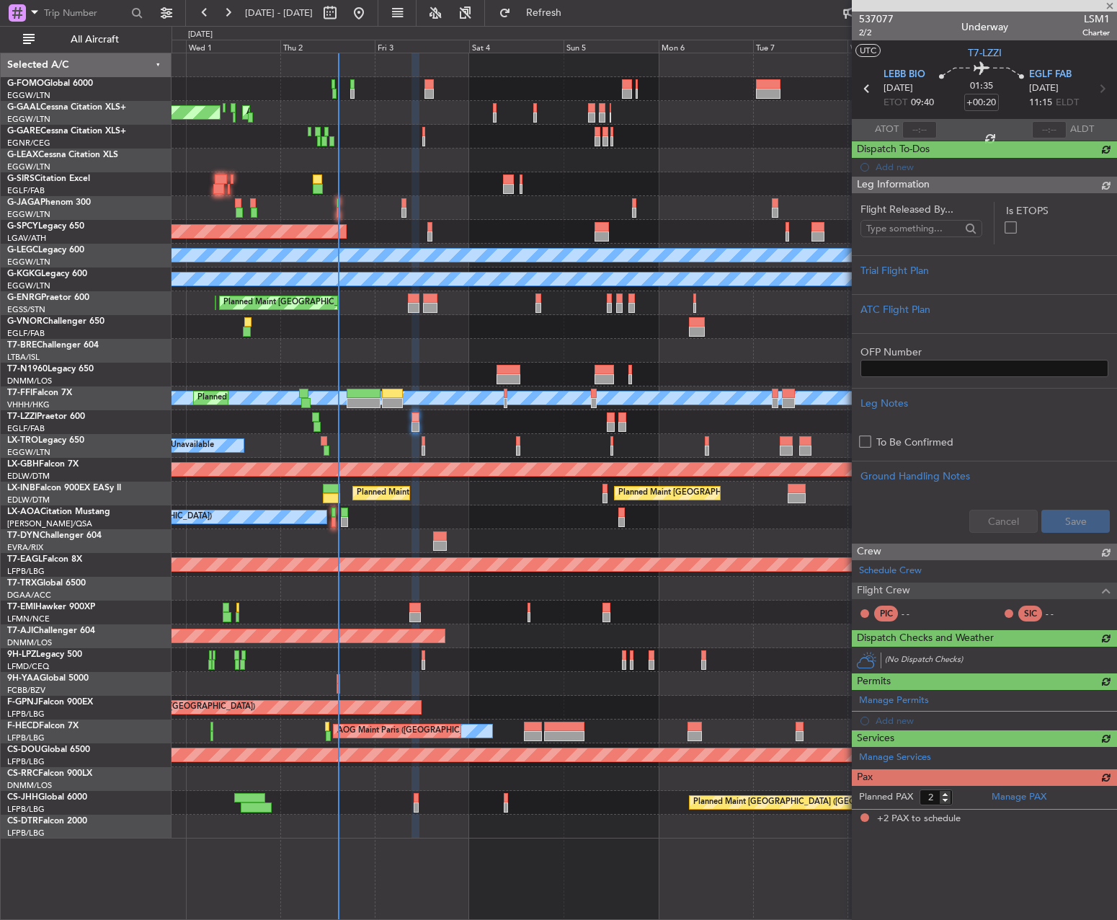
scroll to position [0, 0]
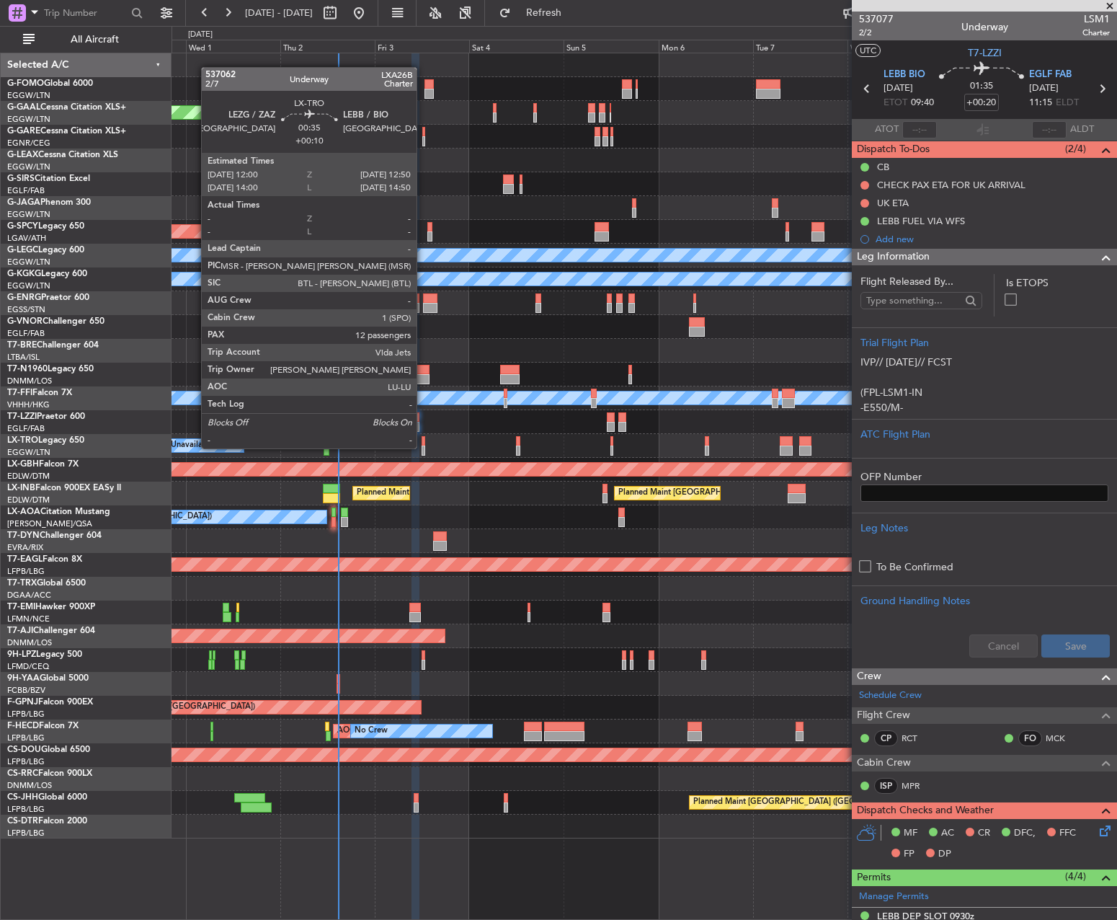
click at [423, 447] on div at bounding box center [424, 450] width 4 height 10
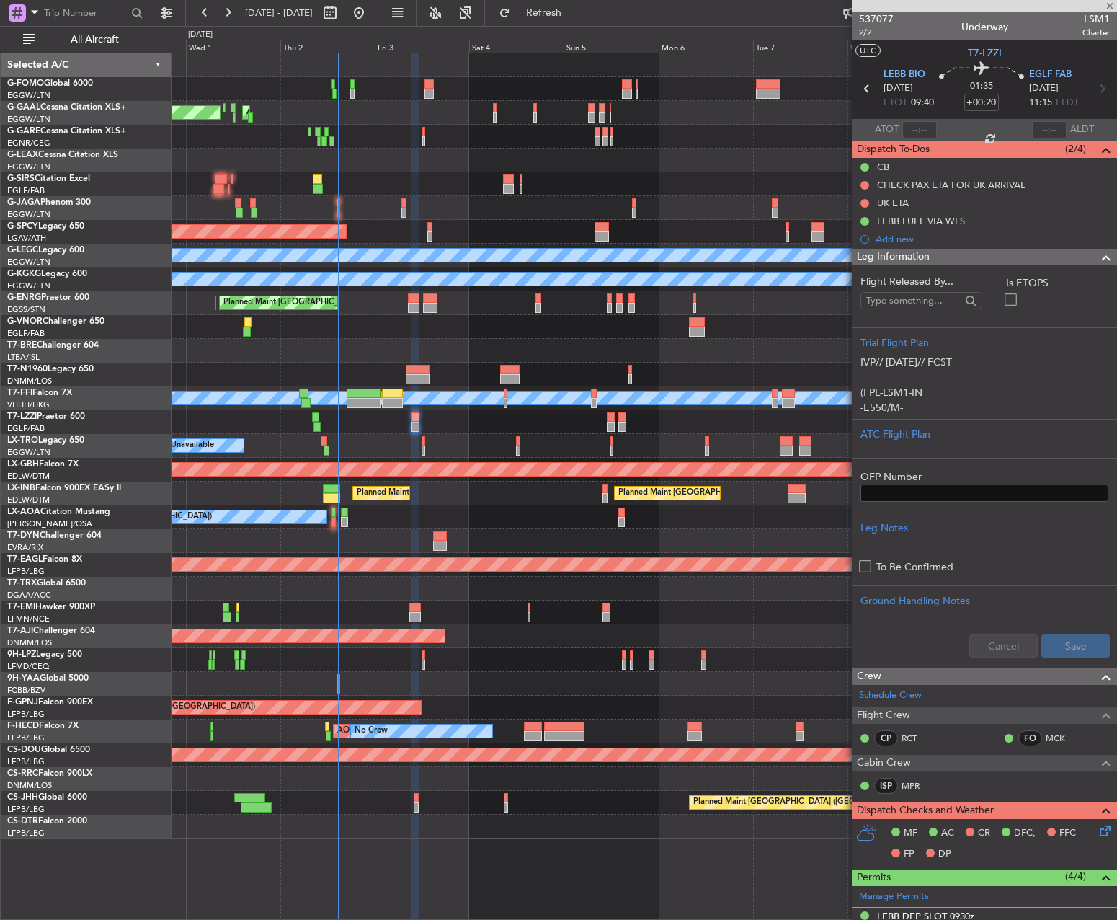
type input "+00:10"
type input "12"
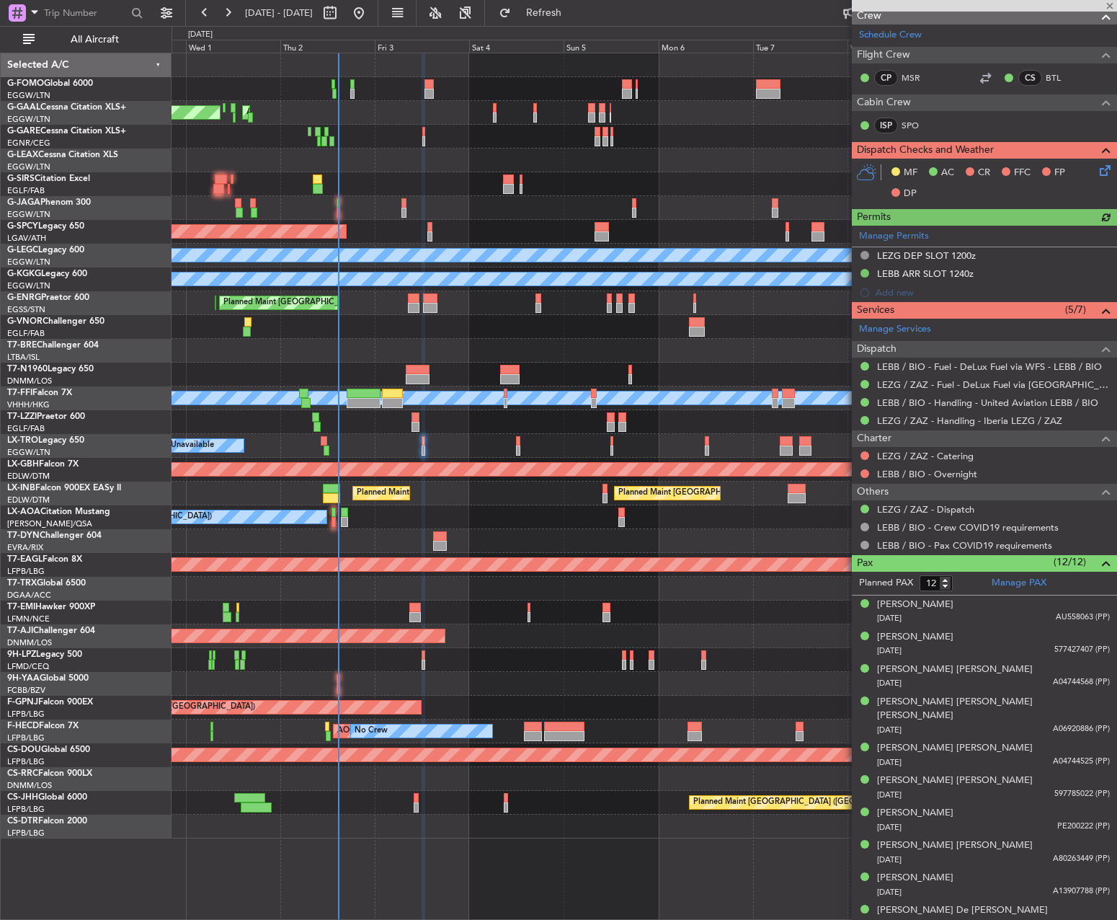
scroll to position [688, 0]
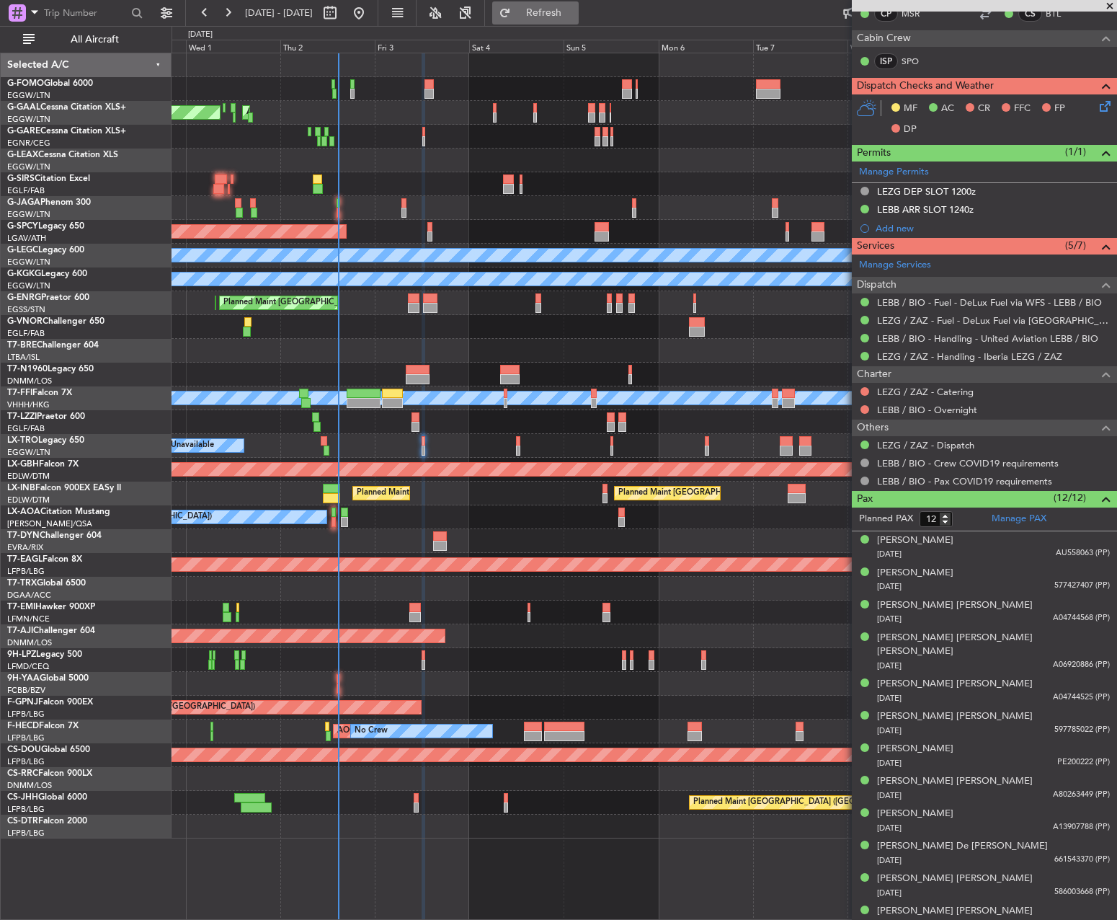
click at [574, 9] on span "Refresh" at bounding box center [544, 13] width 61 height 10
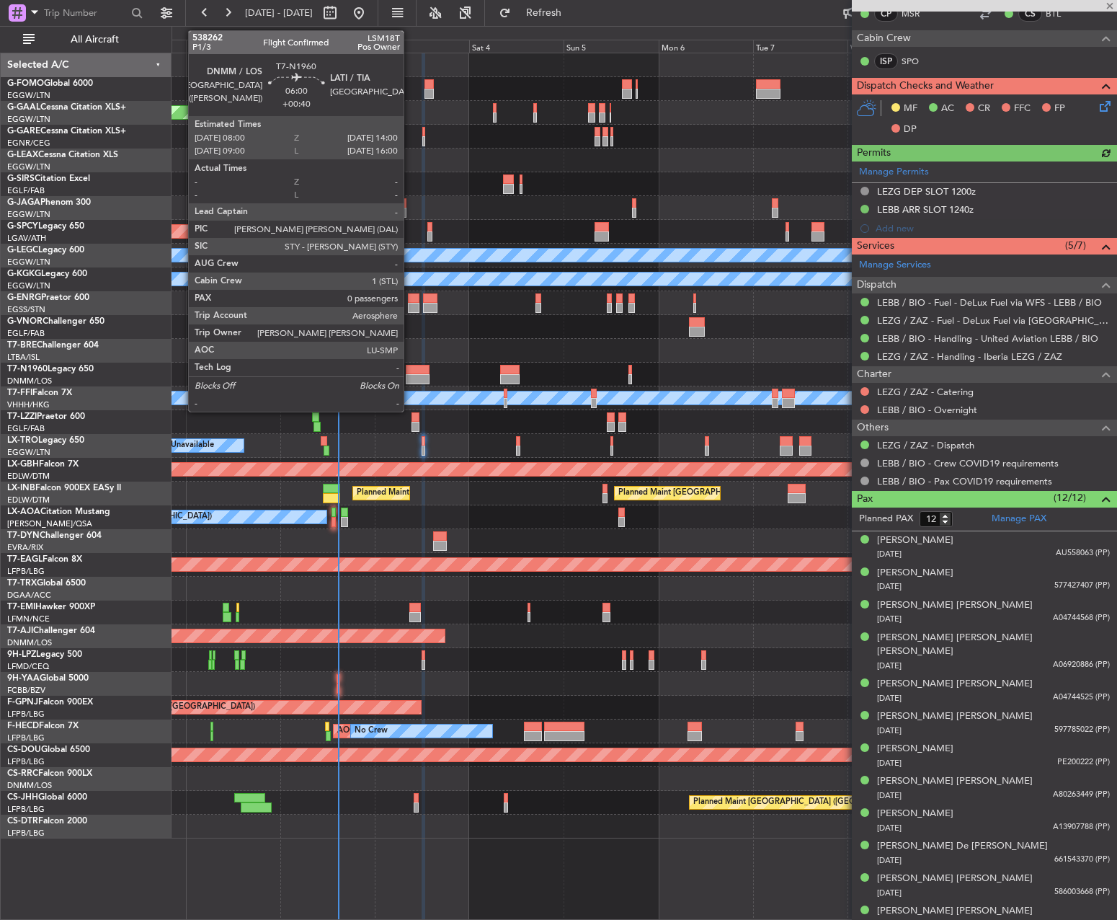
click at [411, 365] on div at bounding box center [418, 370] width 24 height 10
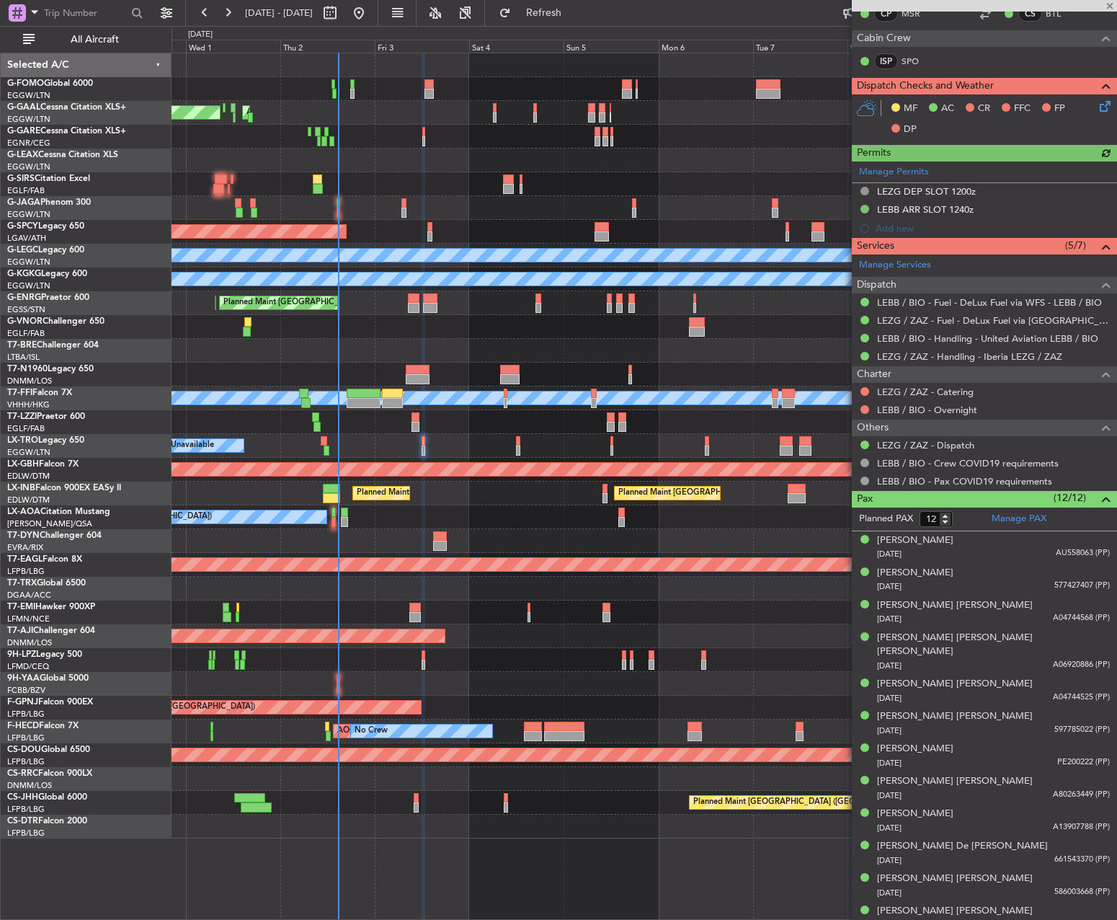
type input "+00:40"
type input "0"
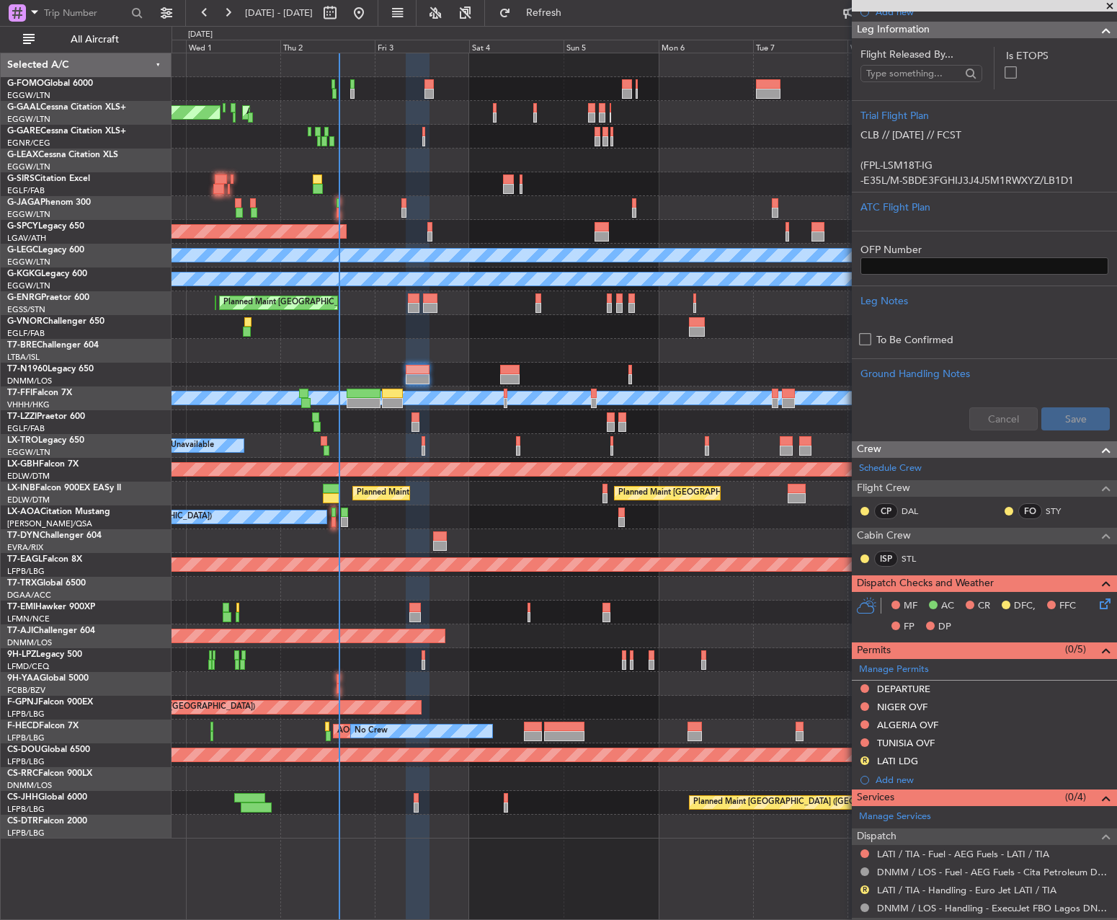
scroll to position [0, 0]
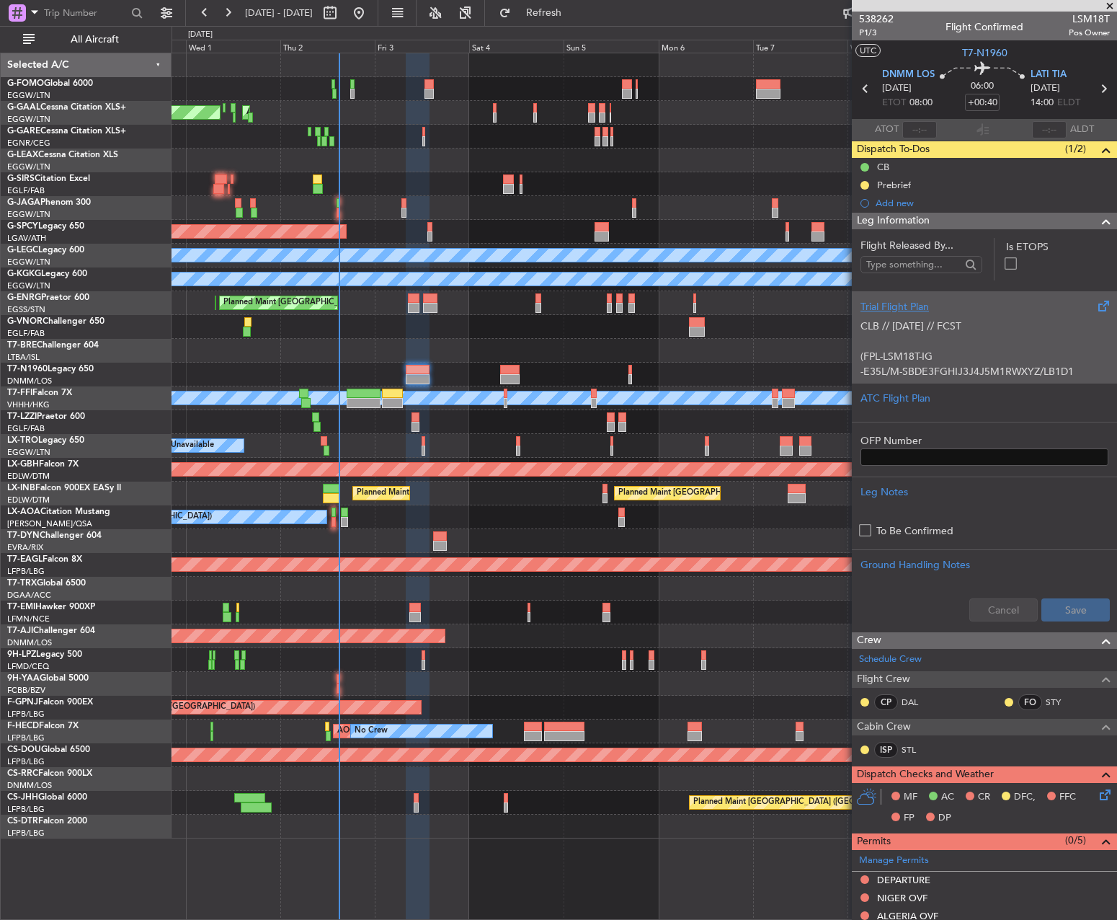
click at [930, 341] on div "CLB // [DATE] // FCST (FPL-LSM18T-IG -E35L/M-SBDE3FGHIJ3J4J5M1RWXYZ/LB1D1 -DNMM…" at bounding box center [984, 344] width 248 height 61
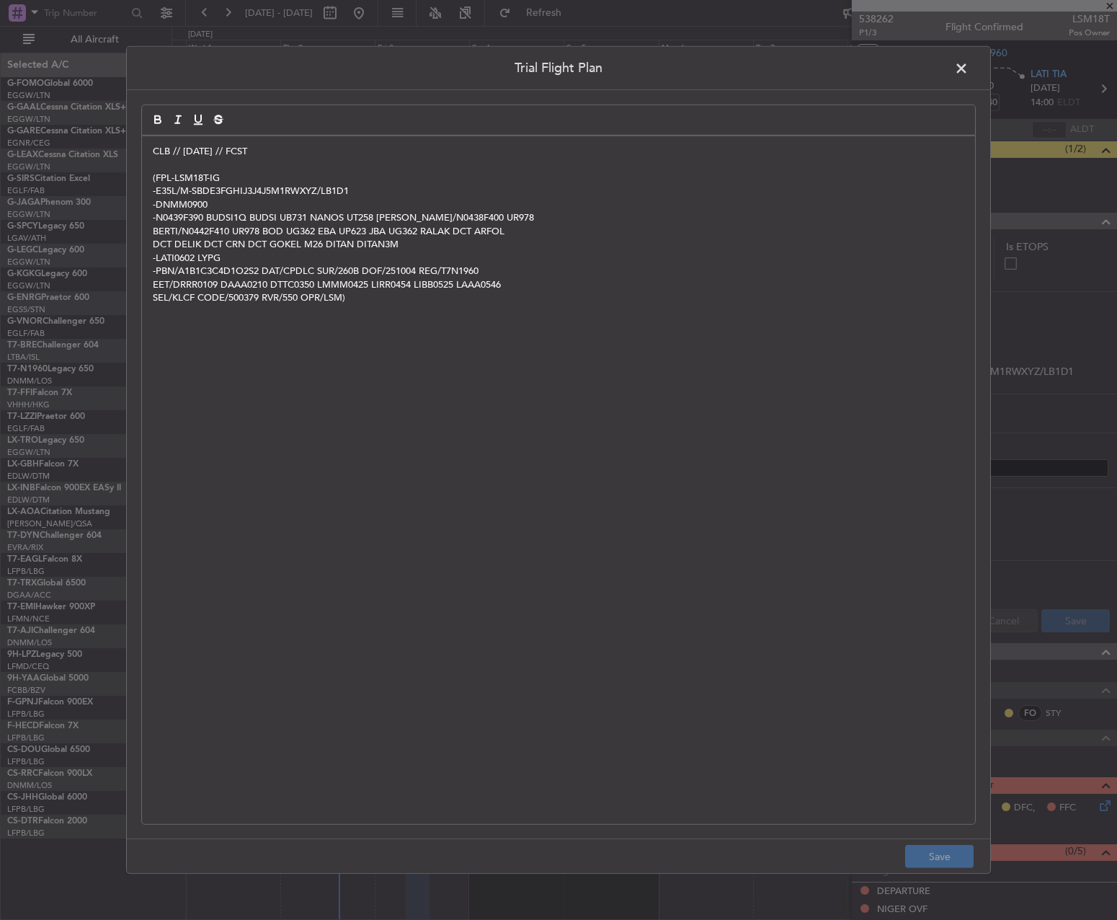
drag, startPoint x: 143, startPoint y: 151, endPoint x: 153, endPoint y: 148, distance: 9.8
click at [145, 150] on div "CLB // [DATE] // FCST (FPL-LSM18T-IG -E35L/M-SBDE3FGHIJ3J4J5M1RWXYZ/LB1D1 -DNMM…" at bounding box center [558, 480] width 833 height 688
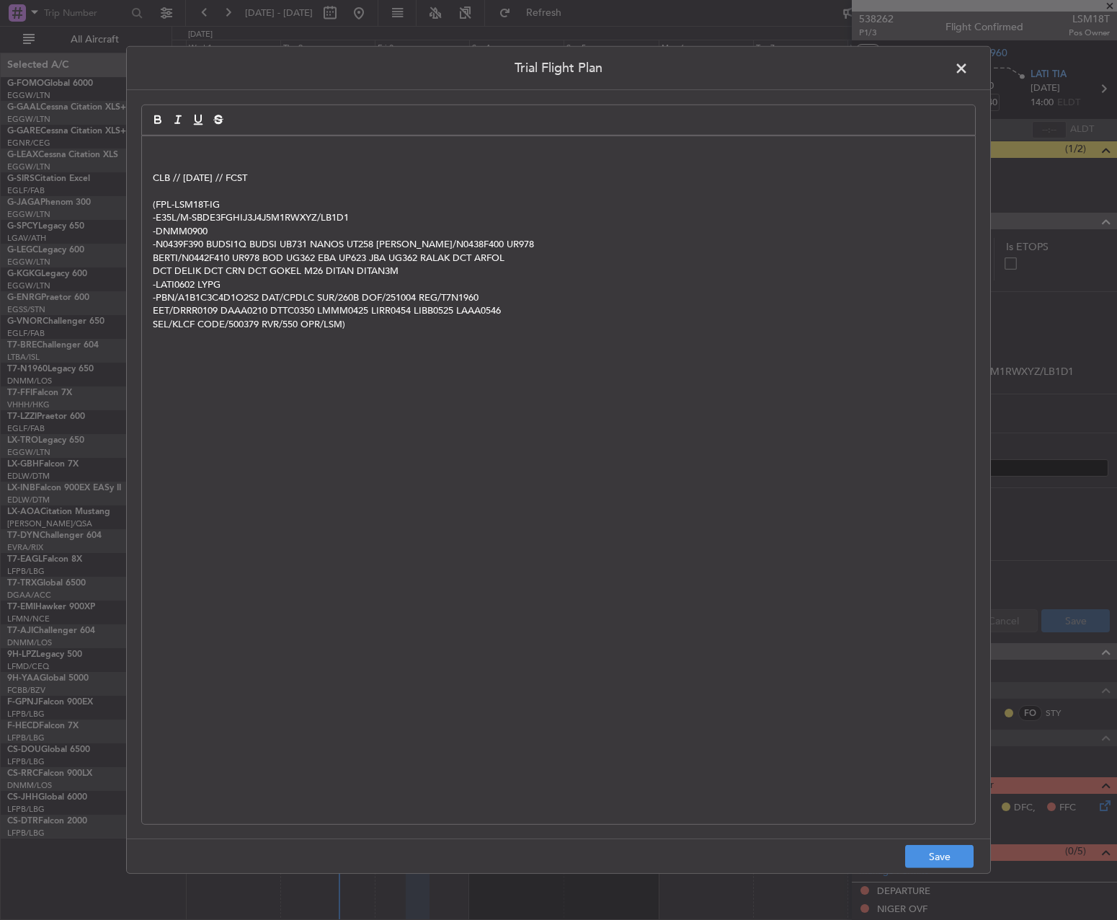
click at [156, 148] on p at bounding box center [558, 151] width 811 height 13
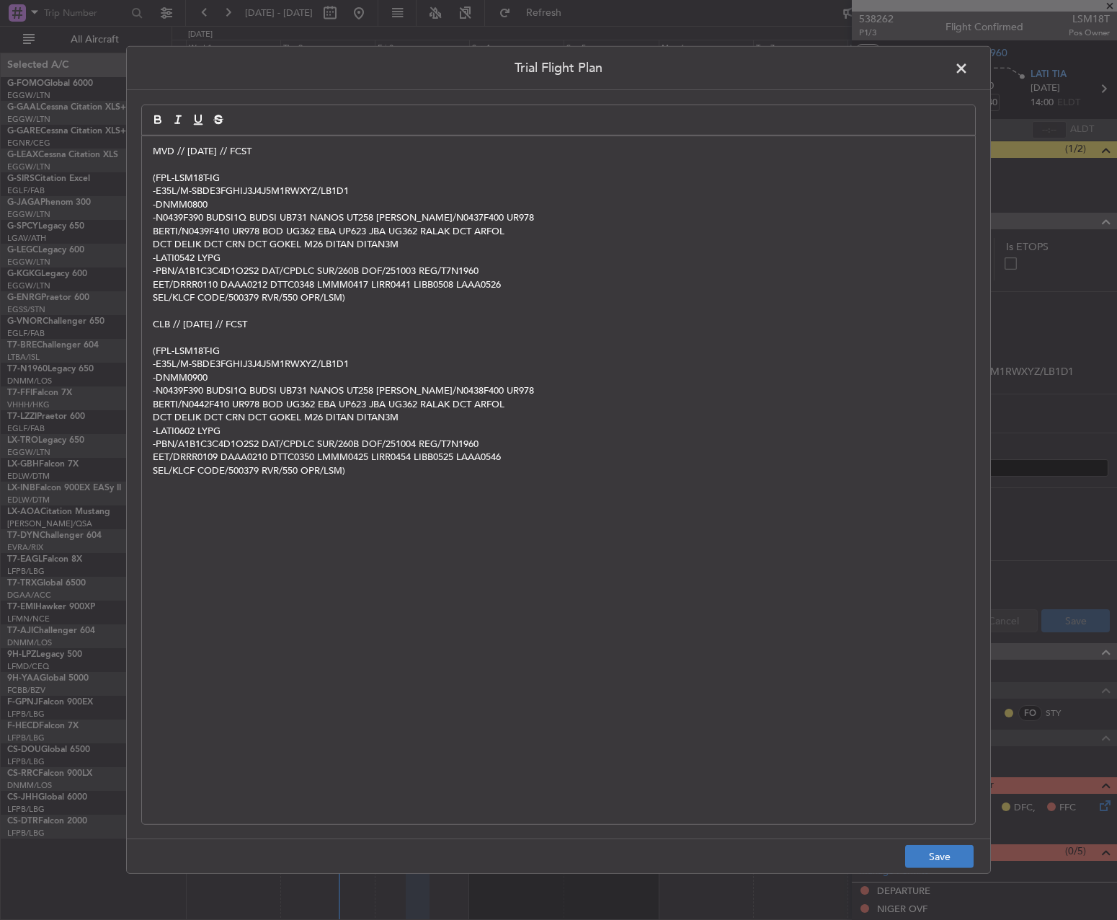
drag, startPoint x: 951, startPoint y: 842, endPoint x: 951, endPoint y: 854, distance: 12.3
click at [948, 842] on footer "Save" at bounding box center [558, 855] width 863 height 35
click at [951, 854] on button "Save" at bounding box center [939, 856] width 68 height 23
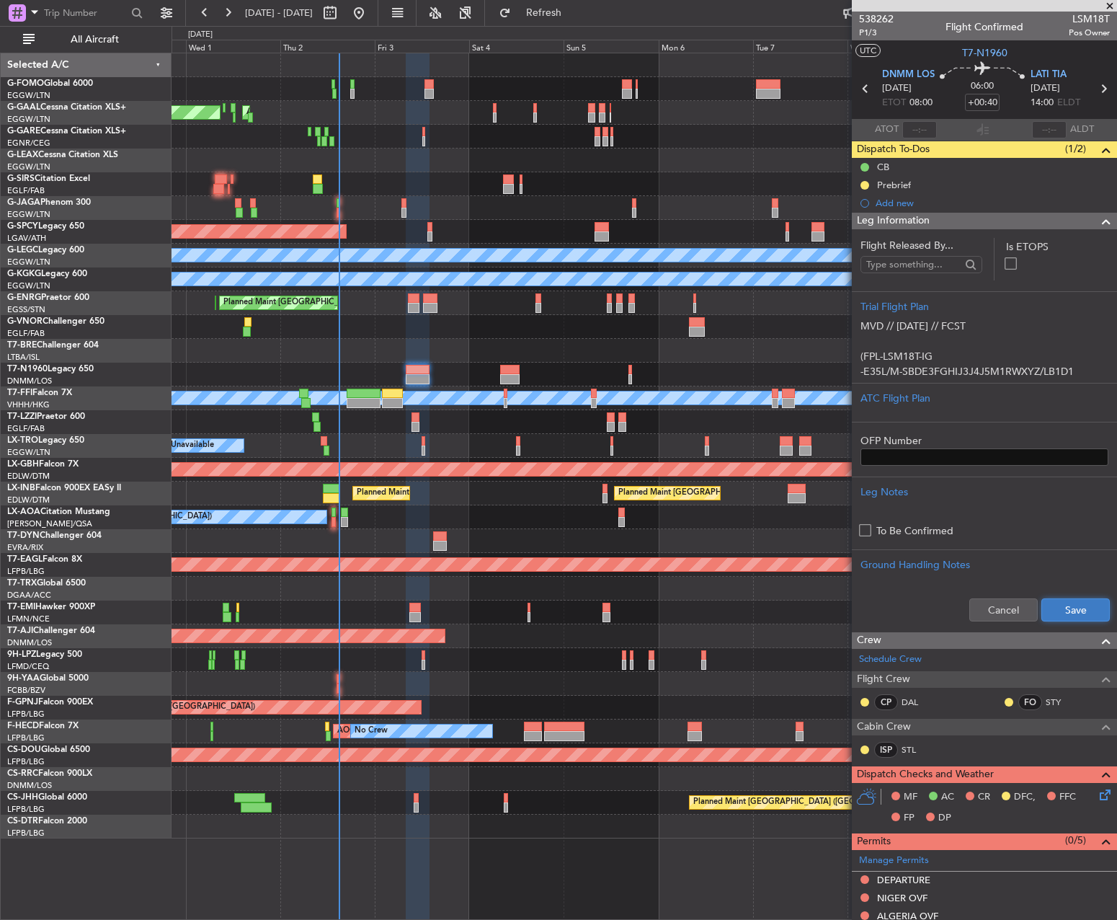
click at [1058, 607] on button "Save" at bounding box center [1075, 609] width 68 height 23
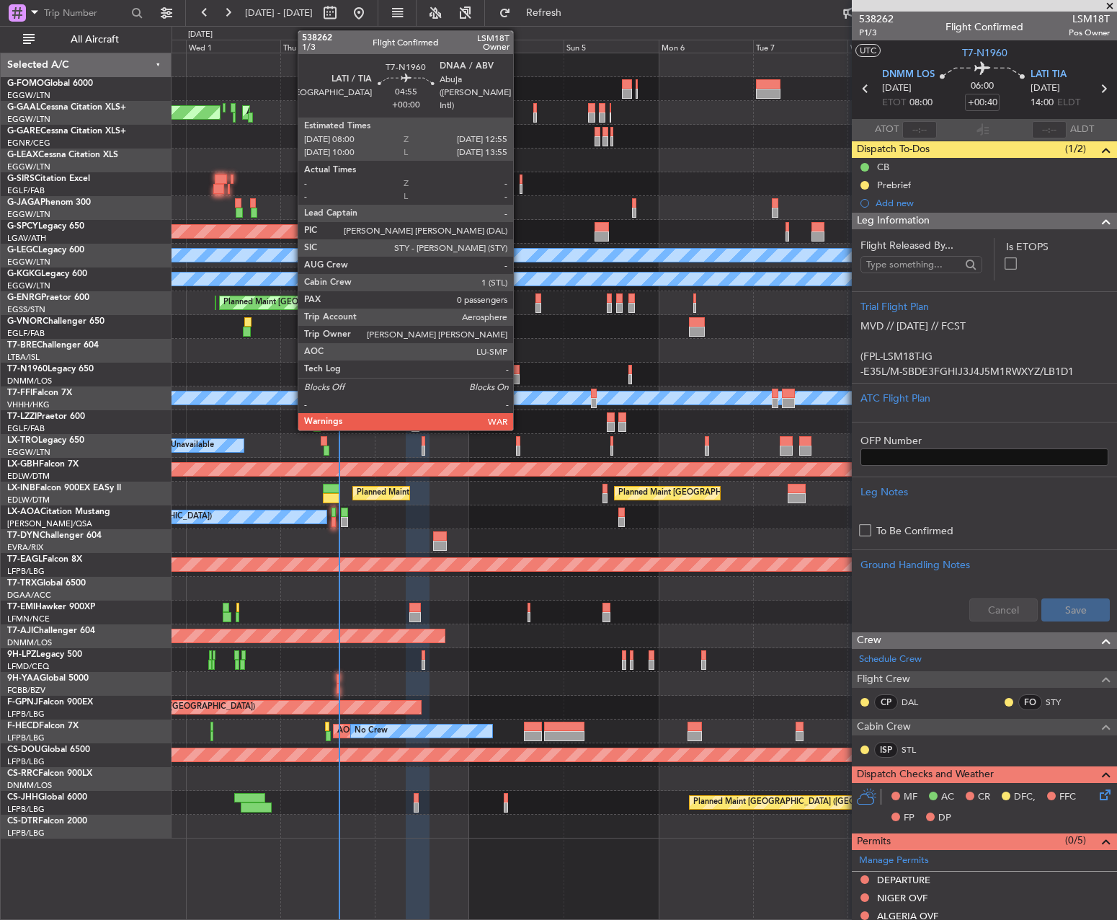
click at [519, 372] on div at bounding box center [509, 370] width 19 height 10
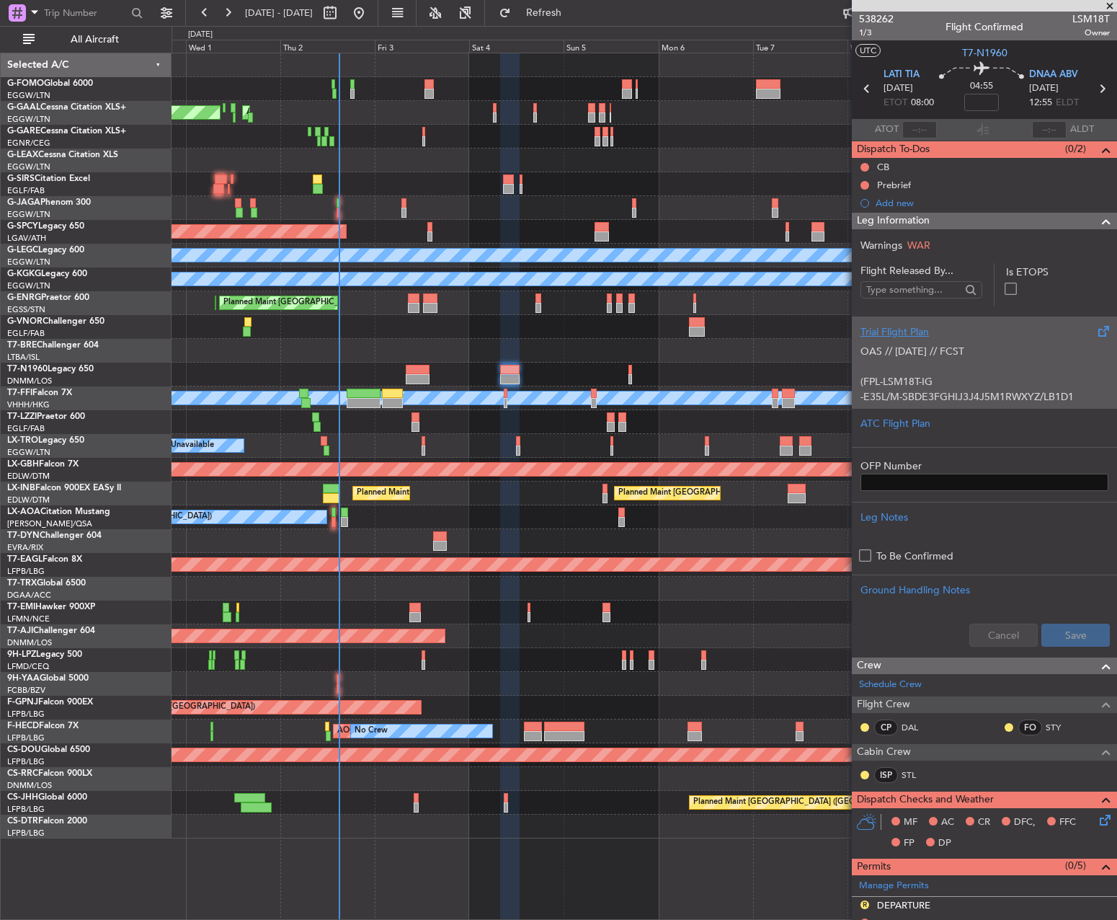
click at [893, 370] on div "OAS // [DATE] // FCST (FPL-LSM18T-IG -E35L/M-SBDE3FGHIJ3J4J5M1RWXYZ/LB1D1 -LATI…" at bounding box center [984, 369] width 248 height 61
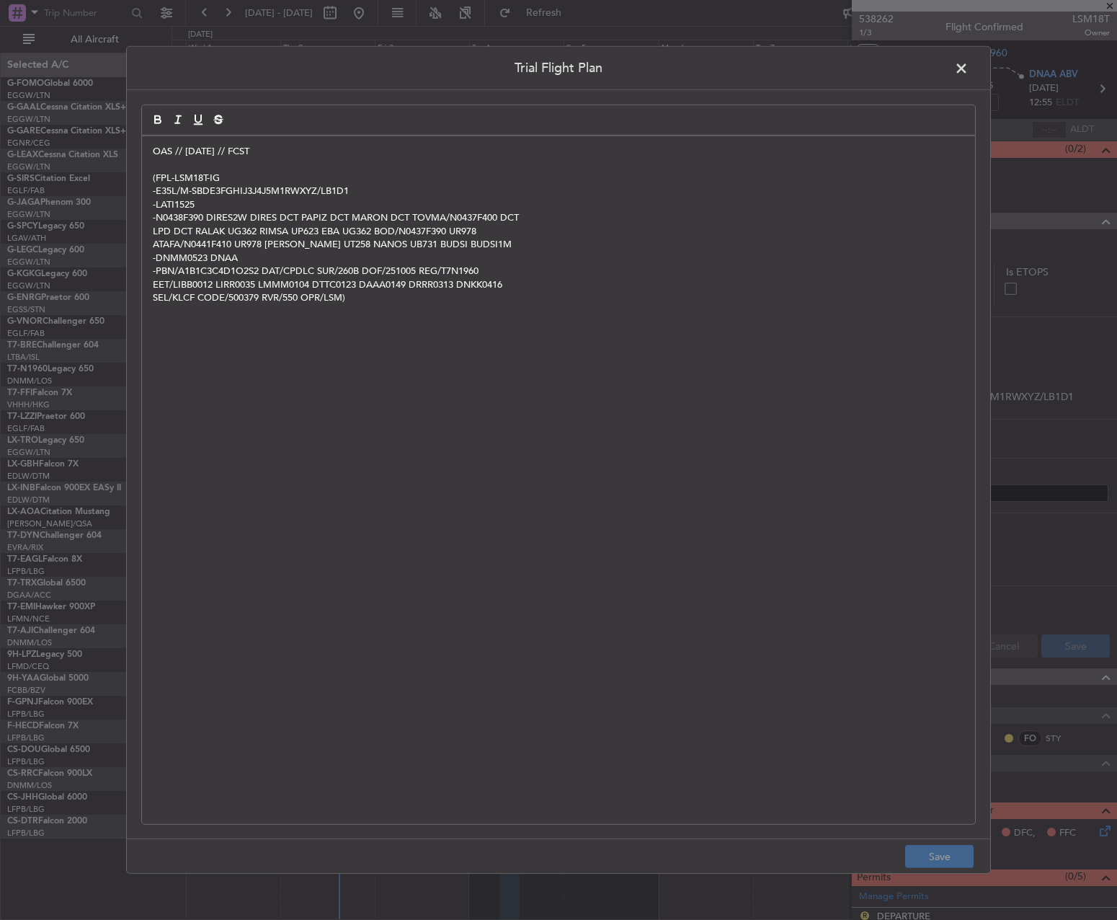
click at [969, 59] on span at bounding box center [969, 72] width 0 height 29
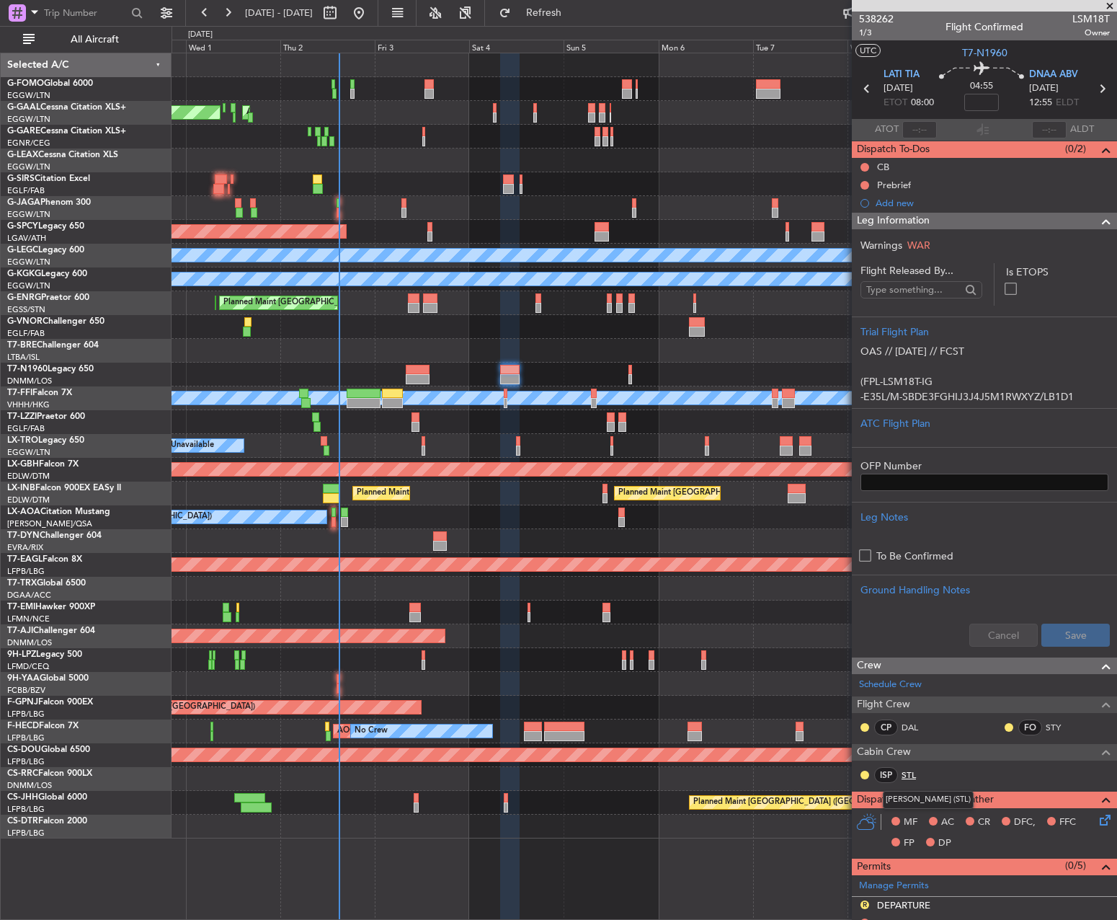
click at [920, 770] on link "STL" at bounding box center [918, 774] width 32 height 13
click at [1089, 18] on span "LSM18T" at bounding box center [1090, 19] width 37 height 15
copy span "LSM18T"
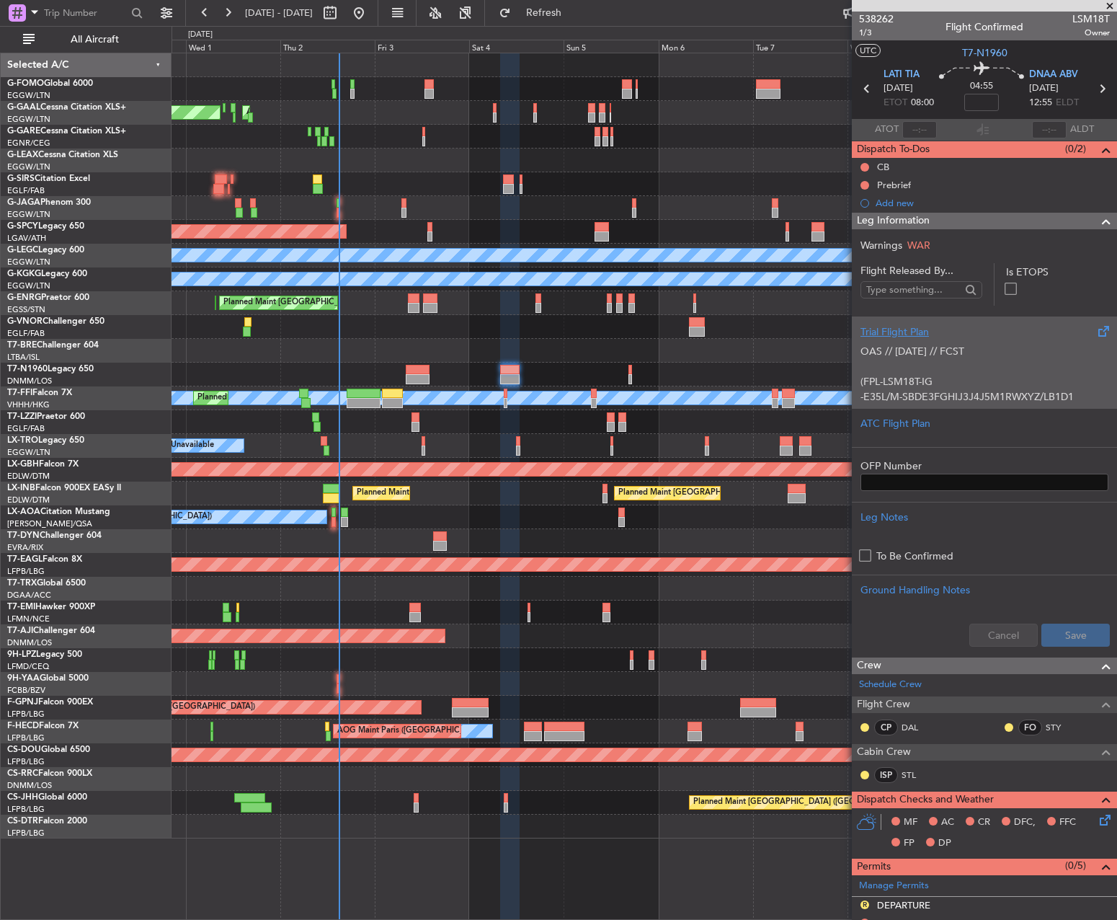
click at [907, 327] on div "Trial Flight Plan" at bounding box center [984, 331] width 248 height 15
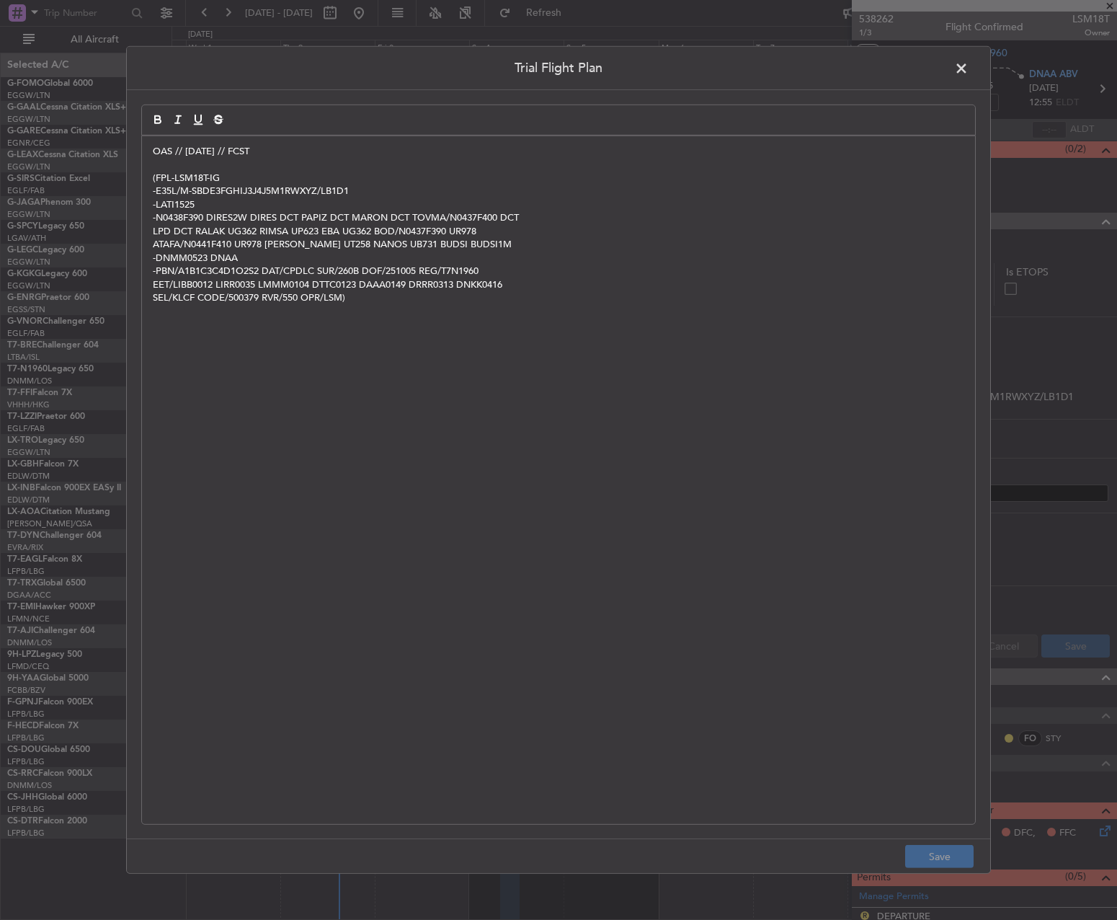
click at [156, 151] on p "OAS // [DATE] // FCST" at bounding box center [558, 151] width 811 height 13
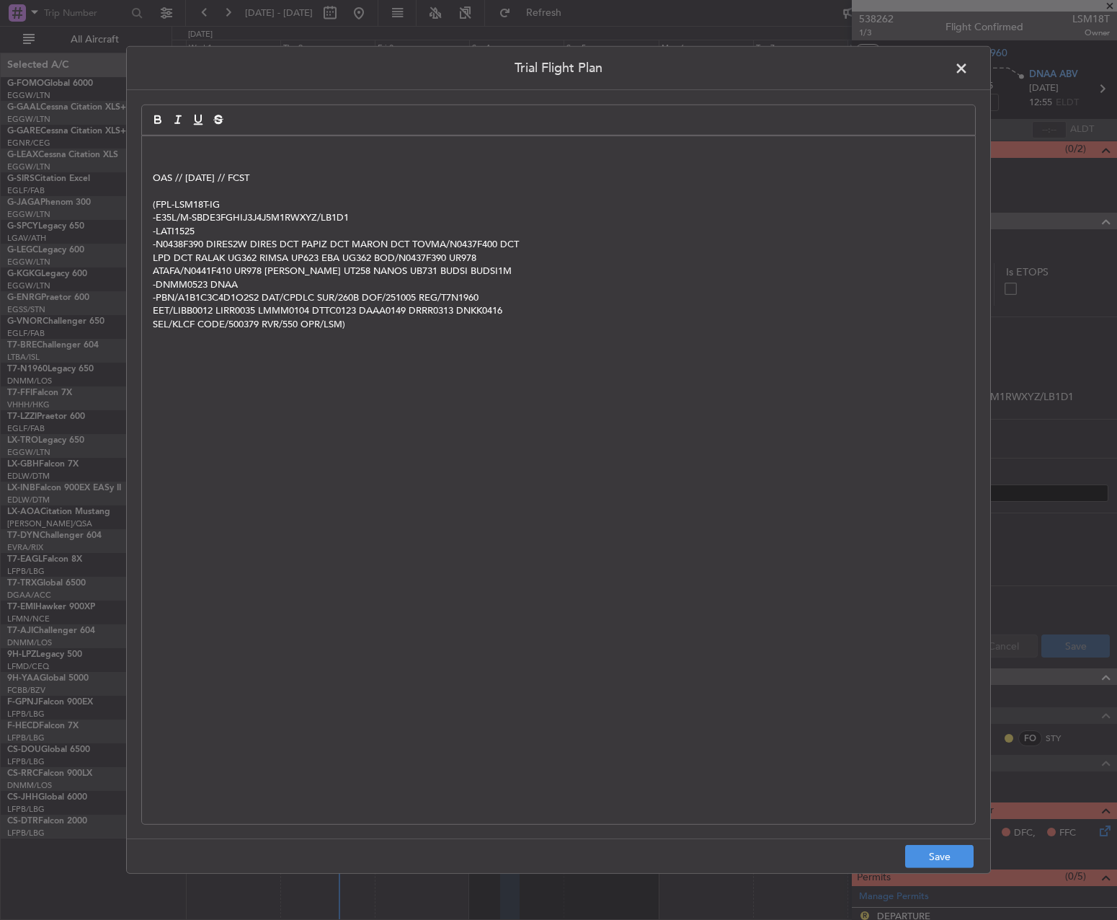
click at [188, 150] on p at bounding box center [558, 151] width 811 height 13
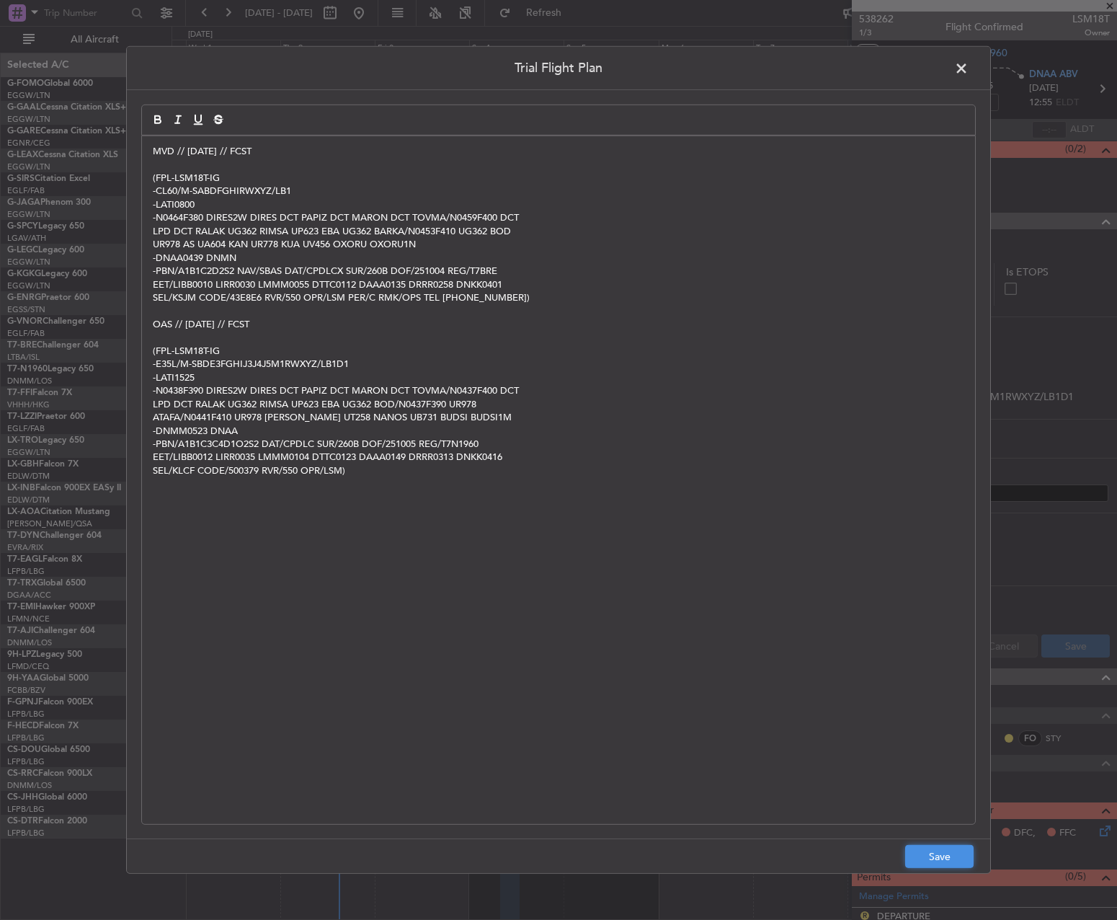
click at [951, 858] on button "Save" at bounding box center [939, 856] width 68 height 23
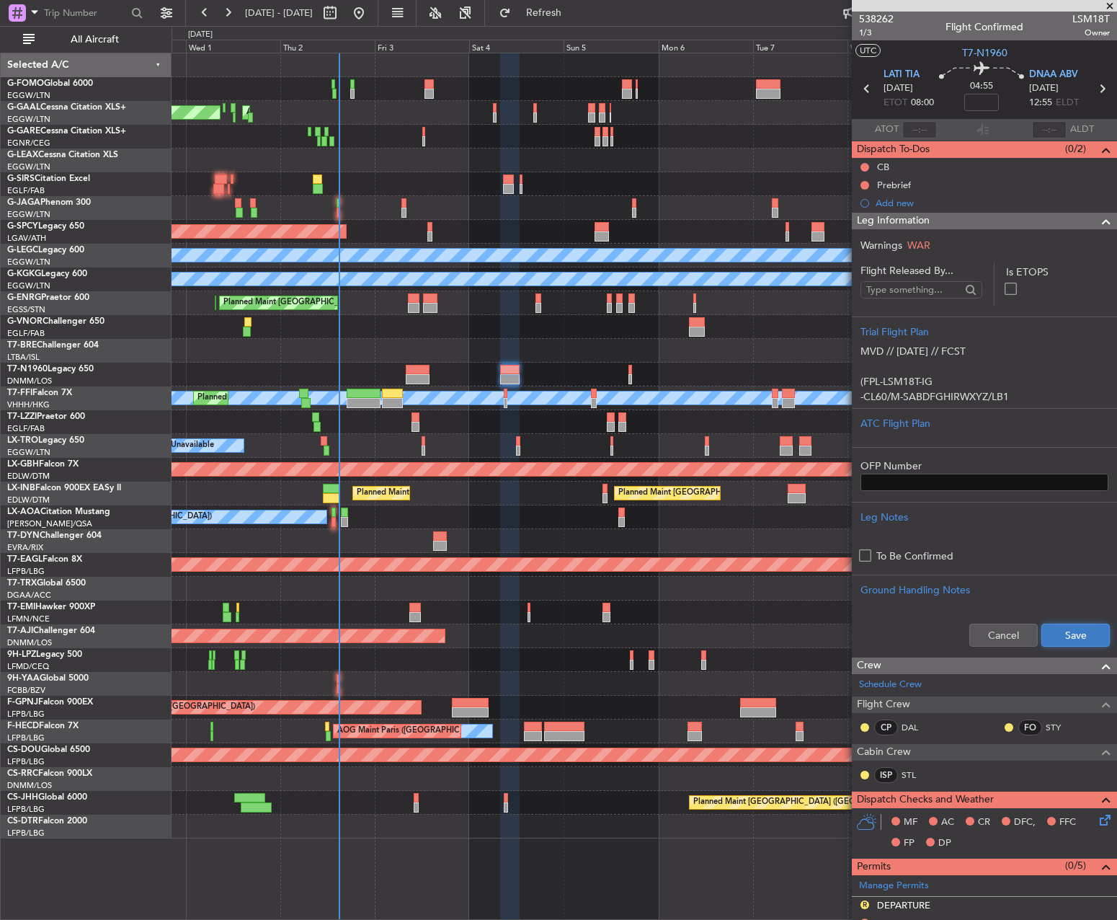
click at [1070, 638] on button "Save" at bounding box center [1075, 634] width 68 height 23
click at [987, 104] on input at bounding box center [981, 102] width 35 height 17
type input "-00:10"
click at [873, 27] on span "1/3" at bounding box center [876, 33] width 35 height 12
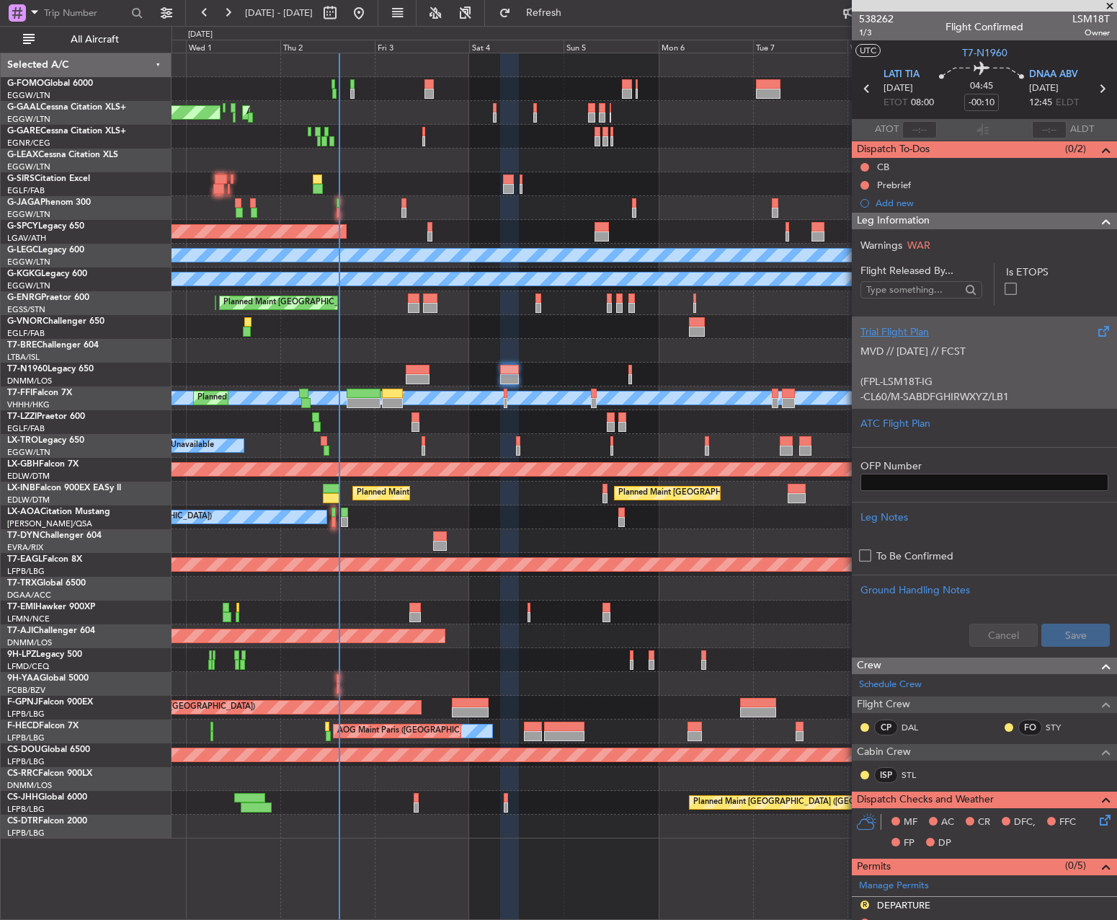
click at [938, 354] on p "MVD // [DATE] // FCST" at bounding box center [984, 351] width 248 height 15
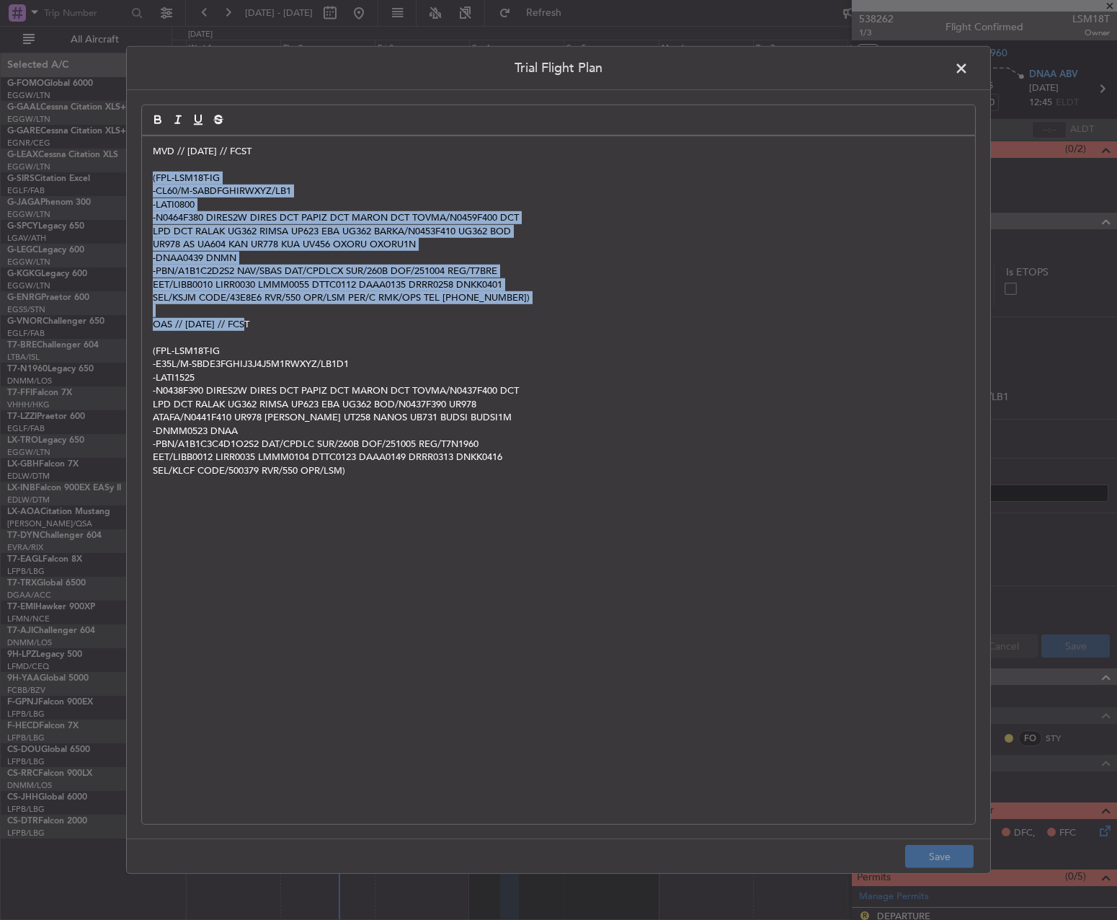
drag, startPoint x: 581, startPoint y: 304, endPoint x: 138, endPoint y: 175, distance: 461.6
click at [138, 175] on div "Trial Flight Plan MVD // [DATE] // FCST (FPL-LSM18T-IG -CL60/M-SABDFGHIRWXYZ/LB…" at bounding box center [558, 459] width 865 height 827
click at [222, 242] on p "UR978 AS UA604 KAN UR778 KUA UV456 OXORU OXORU1N" at bounding box center [558, 244] width 811 height 13
drag, startPoint x: 530, startPoint y: 303, endPoint x: 138, endPoint y: 177, distance: 411.6
click at [138, 177] on div "Trial Flight Plan MVD // [DATE] // FCST (FPL-LSM18T-IG -CL60/M-SABDFGHIRWXYZ/LB…" at bounding box center [558, 459] width 865 height 827
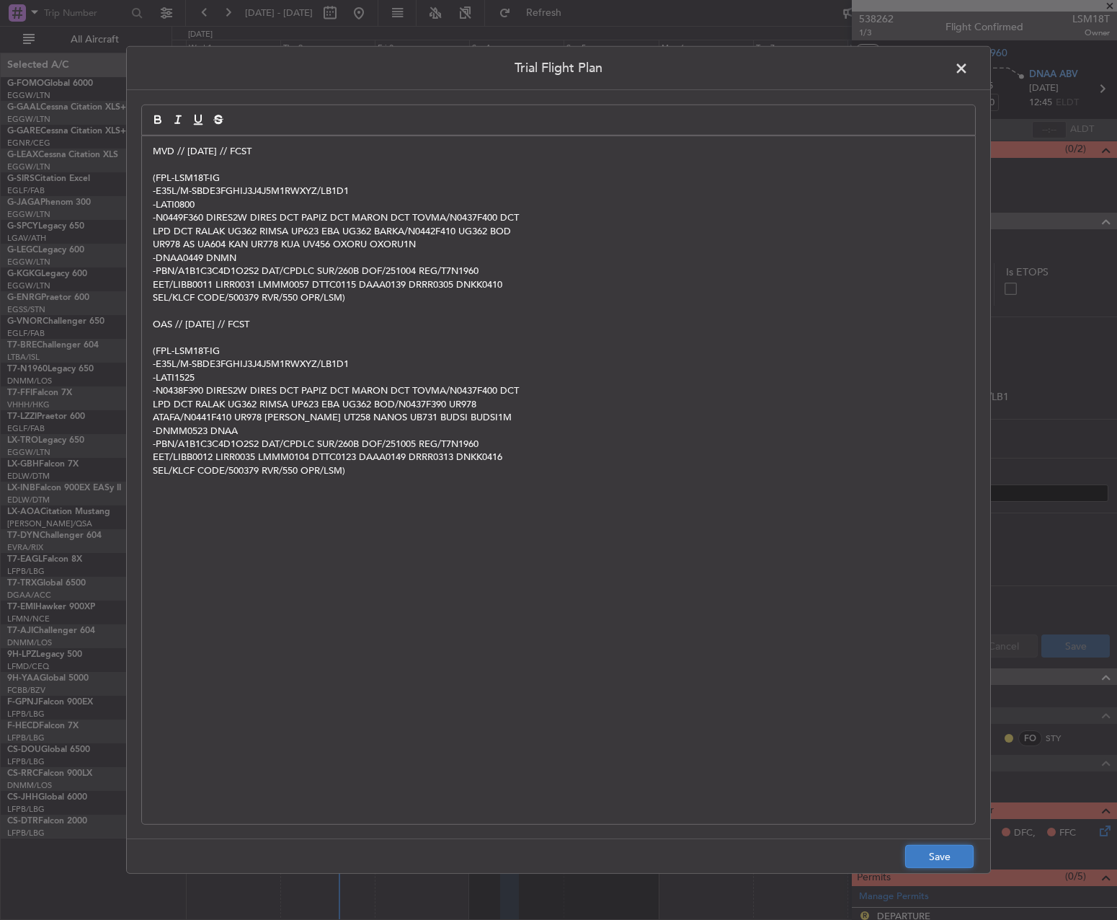
click at [940, 860] on button "Save" at bounding box center [939, 856] width 68 height 23
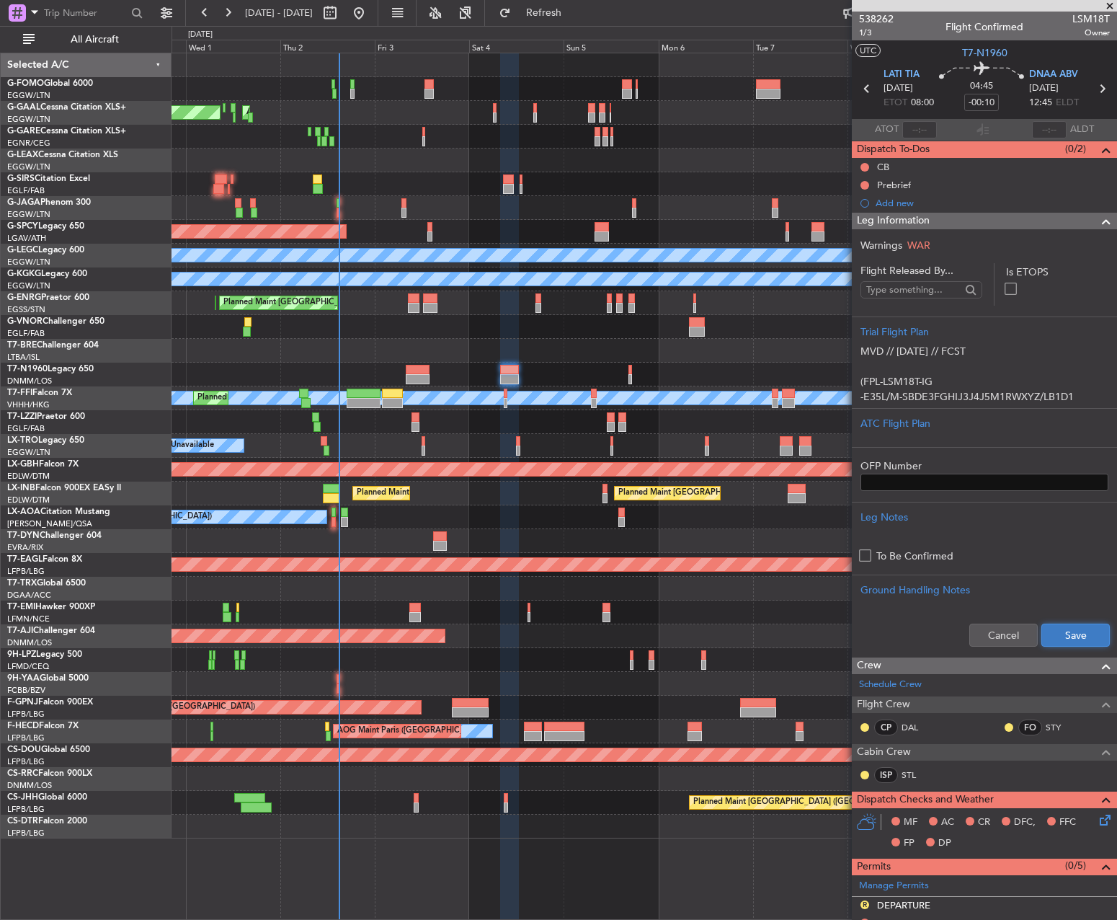
click at [1049, 636] on button "Save" at bounding box center [1075, 634] width 68 height 23
